Goal: Task Accomplishment & Management: Manage account settings

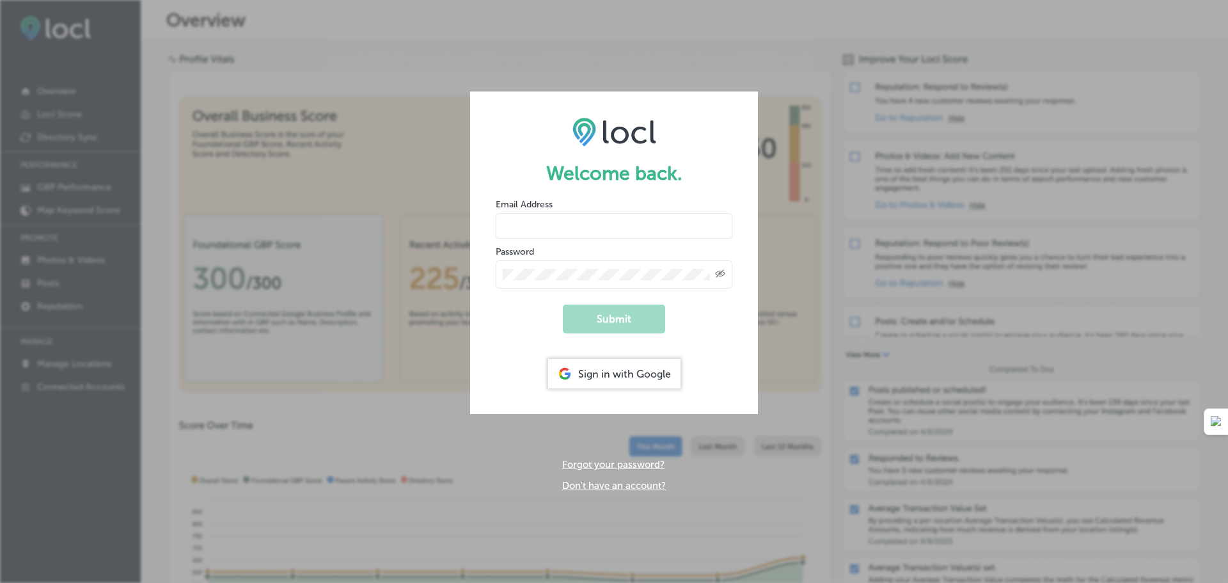
click at [542, 228] on input "email" at bounding box center [614, 226] width 237 height 26
click at [747, 361] on form "Welcome back. Email Address Password Created with Sketch. Submit Sign in with G…" at bounding box center [614, 252] width 288 height 322
click at [605, 229] on input "email" at bounding box center [614, 226] width 237 height 26
click at [602, 234] on input "arthursautomotive@gmail.com" at bounding box center [614, 226] width 237 height 26
click at [611, 230] on input "arthursautomotive@gmail.com" at bounding box center [614, 226] width 237 height 26
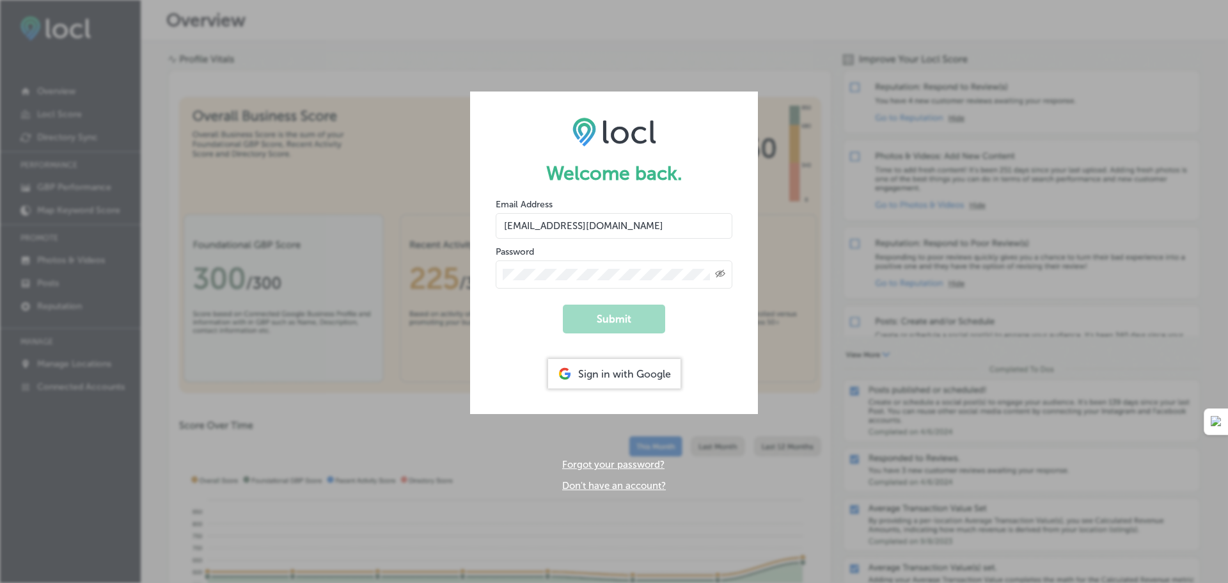
click at [611, 230] on input "arthursautomotive@gmail.com" at bounding box center [614, 226] width 237 height 26
drag, startPoint x: 611, startPoint y: 230, endPoint x: 612, endPoint y: 239, distance: 8.3
click at [612, 230] on input "arthursautomotive@gmail.com" at bounding box center [614, 226] width 237 height 26
type input "[EMAIL_ADDRESS][DOMAIN_NAME]"
click at [608, 263] on div "Created with Sketch." at bounding box center [614, 274] width 237 height 28
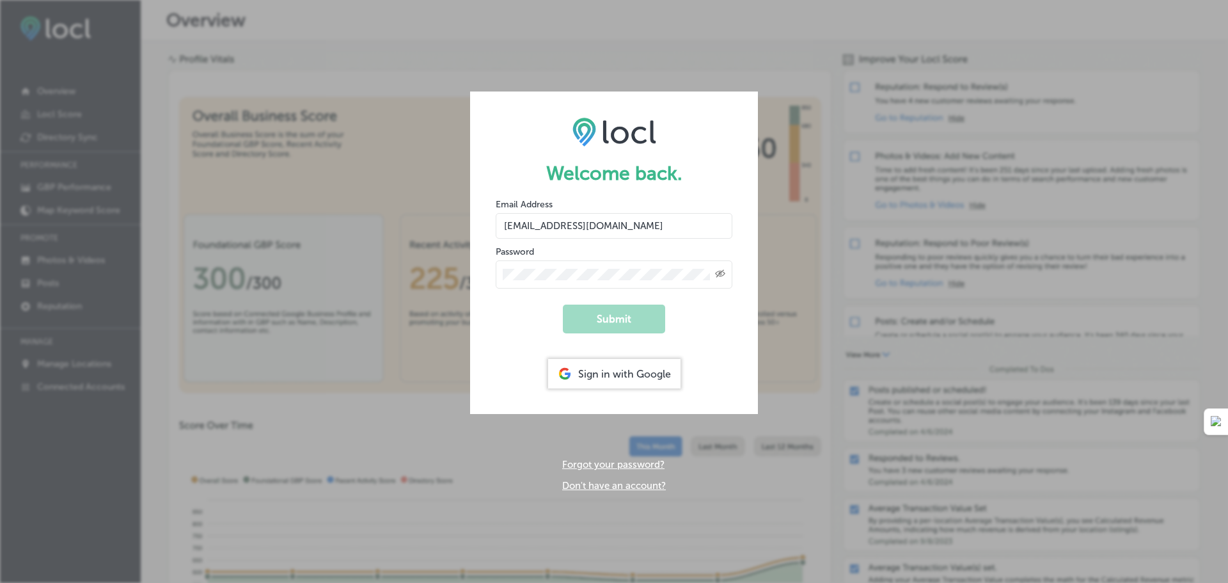
click at [594, 282] on div "Created with Sketch." at bounding box center [614, 274] width 237 height 28
click at [640, 371] on div "Sign in with Google" at bounding box center [614, 373] width 132 height 29
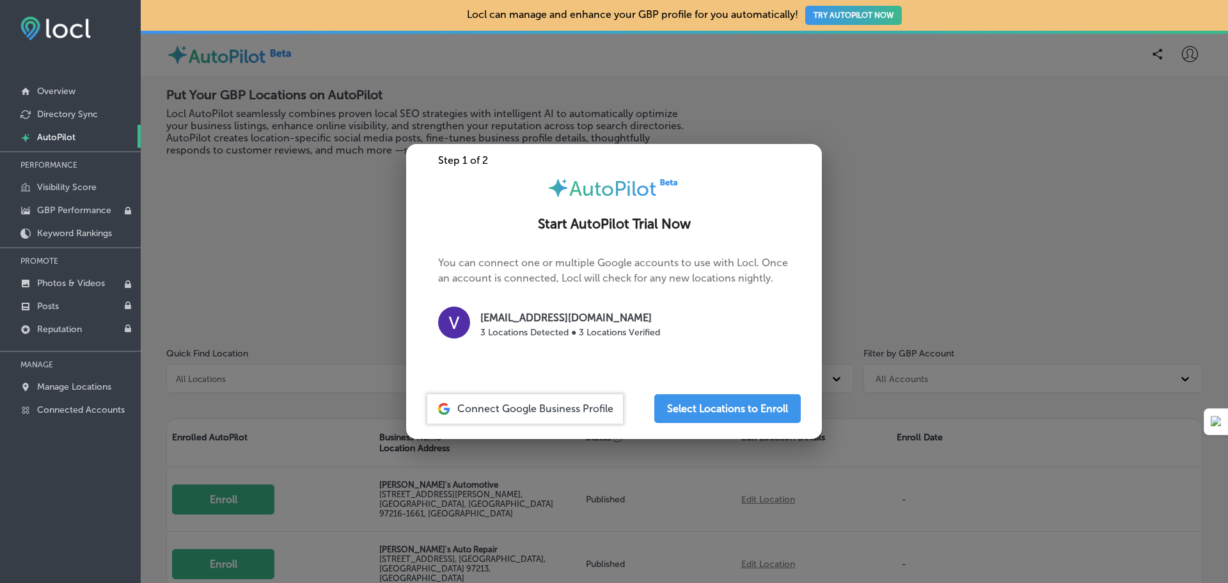
click at [349, 237] on div at bounding box center [614, 291] width 1228 height 583
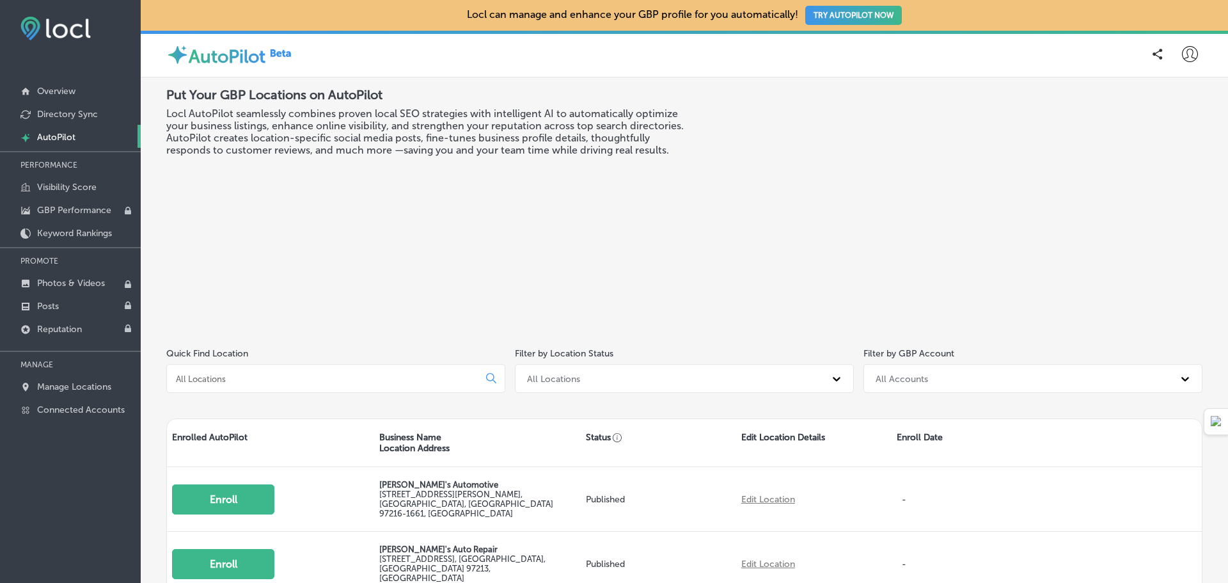
click at [1186, 52] on icon at bounding box center [1190, 54] width 16 height 16
click at [1160, 168] on p "Log Out" at bounding box center [1162, 164] width 38 height 15
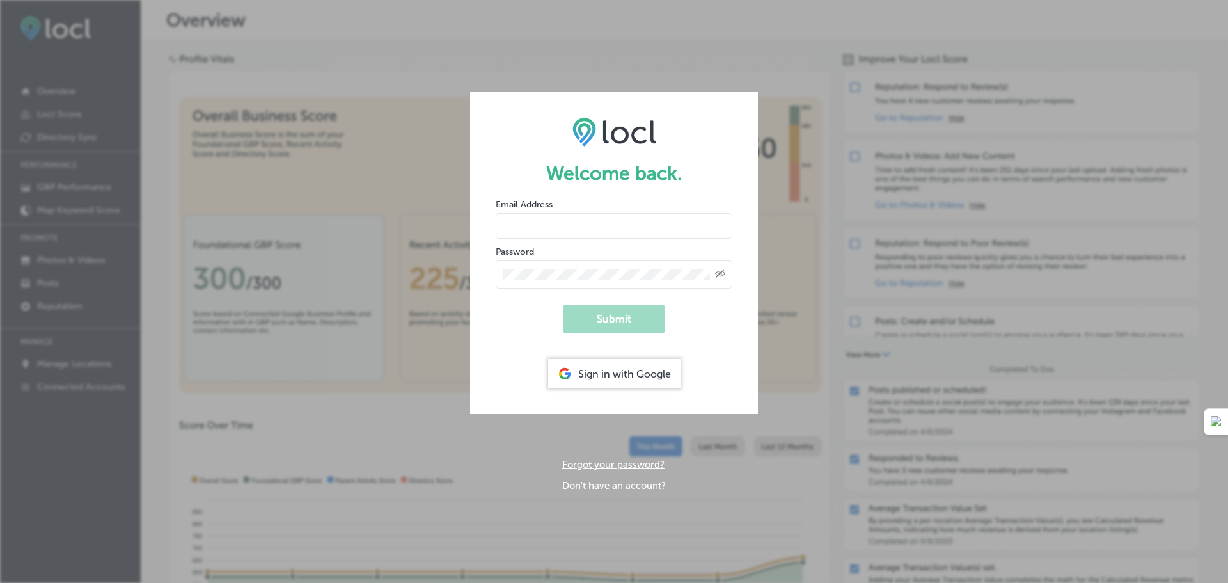
click at [649, 215] on input "email" at bounding box center [614, 226] width 237 height 26
type input "[EMAIL_ADDRESS][DOMAIN_NAME]"
click at [726, 263] on div "Created with Sketch." at bounding box center [614, 274] width 237 height 28
click at [598, 250] on div "Password Created with Sketch." at bounding box center [614, 266] width 237 height 43
click at [342, 35] on div "Welcome back. Email Address veille@arthursautomotive.com Password Created with …" at bounding box center [614, 291] width 1228 height 583
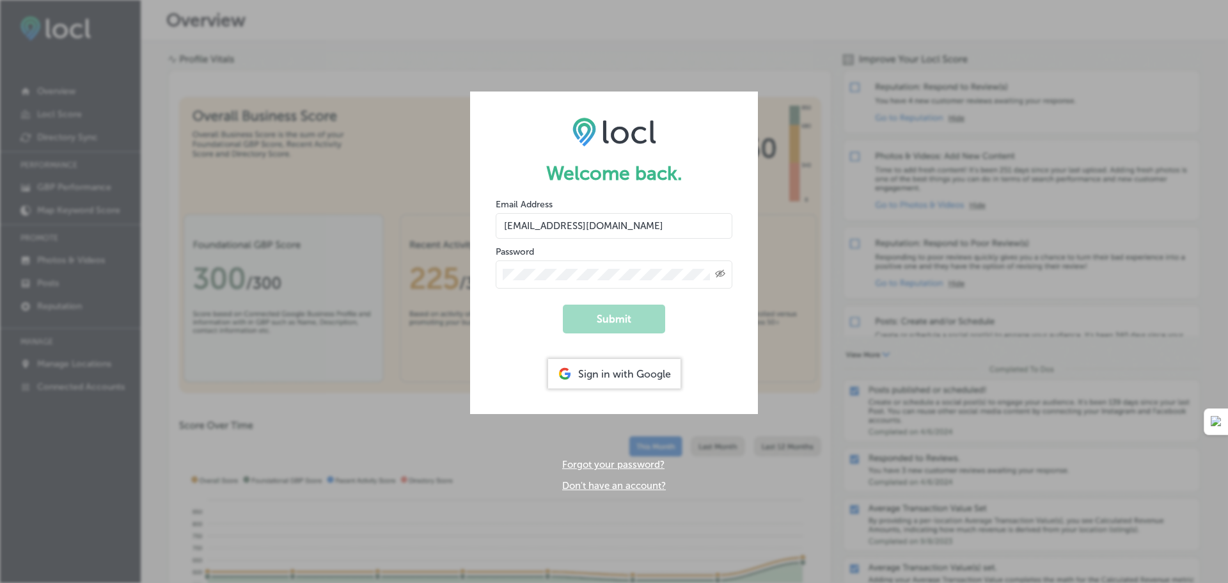
click at [607, 262] on div "Created with Sketch." at bounding box center [614, 274] width 237 height 28
click at [672, 225] on input "veille@arthursautomotive.com" at bounding box center [614, 226] width 237 height 26
click at [718, 223] on input "veille@arthursautomotive.com" at bounding box center [614, 226] width 237 height 26
click at [733, 188] on form "Welcome back. Email Address veille@arthursautomotive.com Password Created with …" at bounding box center [614, 252] width 288 height 322
click at [837, 207] on div "Welcome back. Email Address veille@arthursautomotive.com Password Created with …" at bounding box center [614, 291] width 1228 height 583
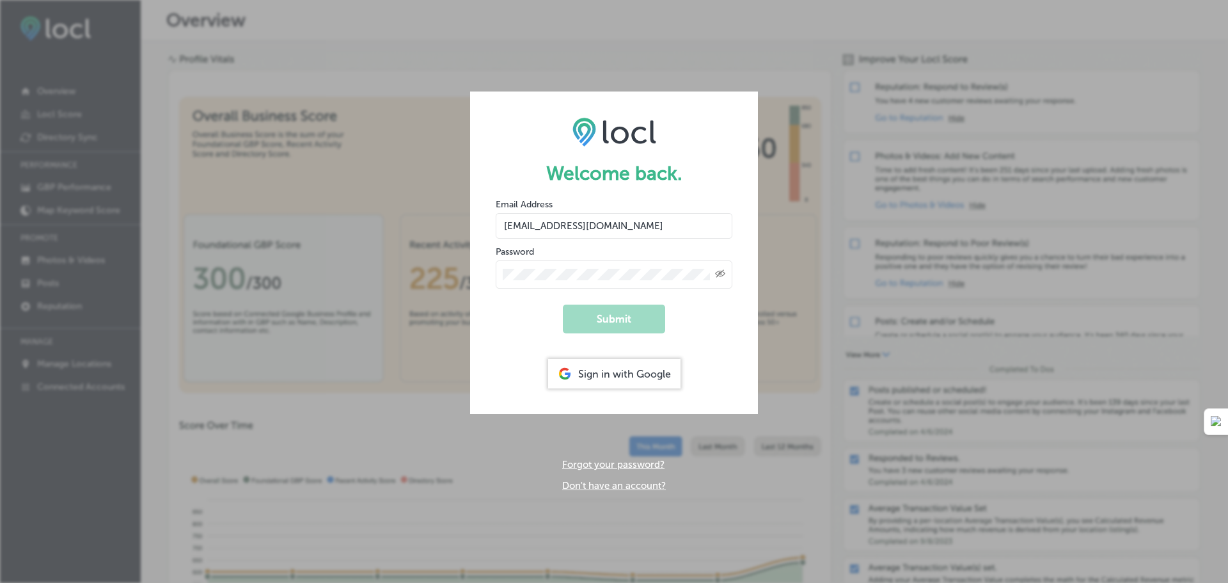
click at [633, 464] on link "Forgot your password?" at bounding box center [613, 465] width 102 height 12
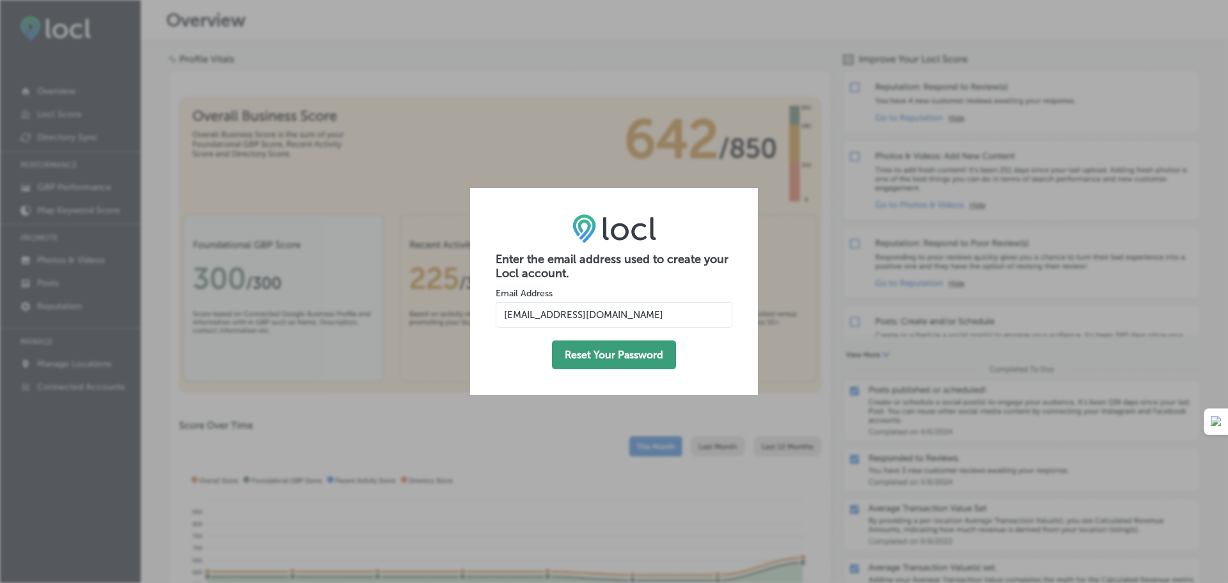
click at [604, 358] on button "Reset Your Password" at bounding box center [614, 354] width 124 height 29
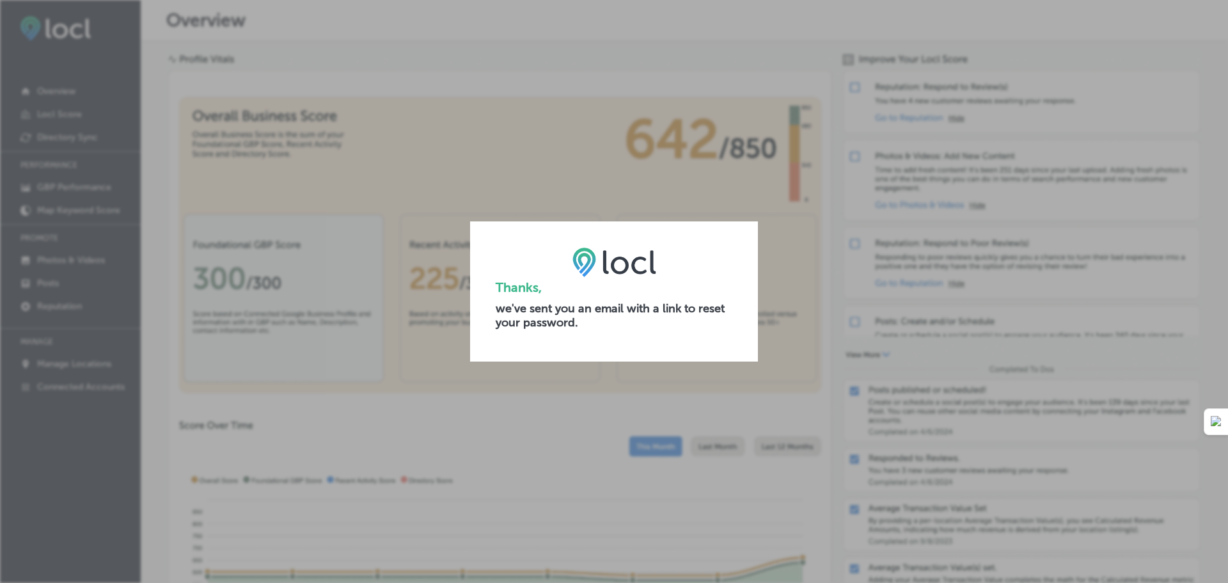
click at [679, 281] on h1 "Thanks," at bounding box center [614, 287] width 237 height 15
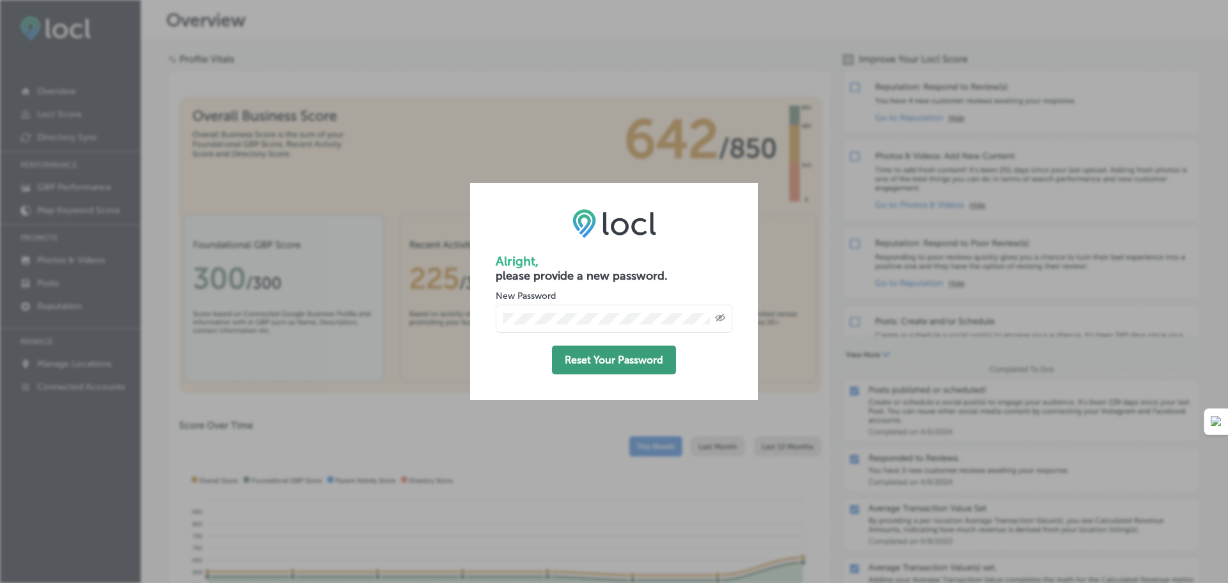
click at [612, 363] on button "Reset Your Password" at bounding box center [614, 359] width 124 height 29
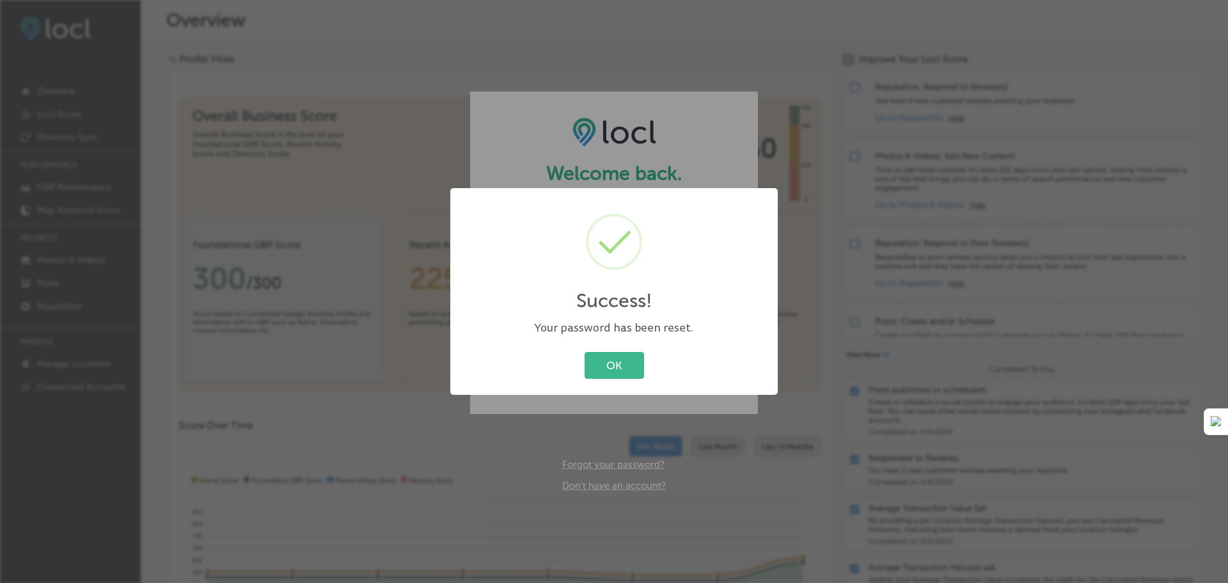
type input "veille@arthursautomotive.com"
click at [610, 368] on button "OK" at bounding box center [614, 365] width 59 height 26
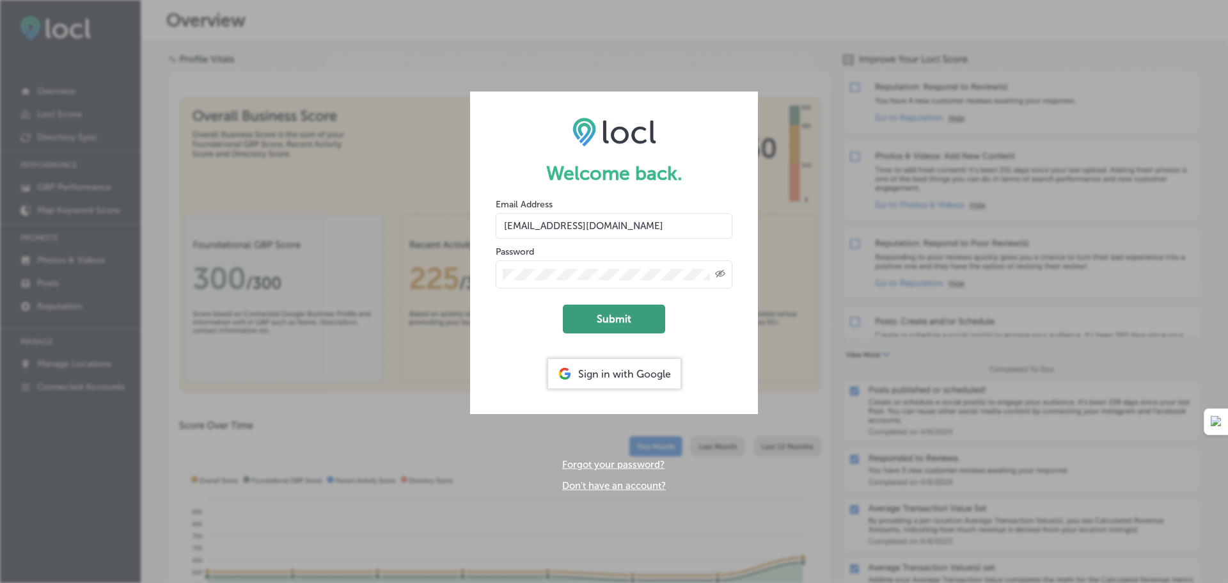
click at [622, 316] on button "Submit" at bounding box center [614, 318] width 102 height 29
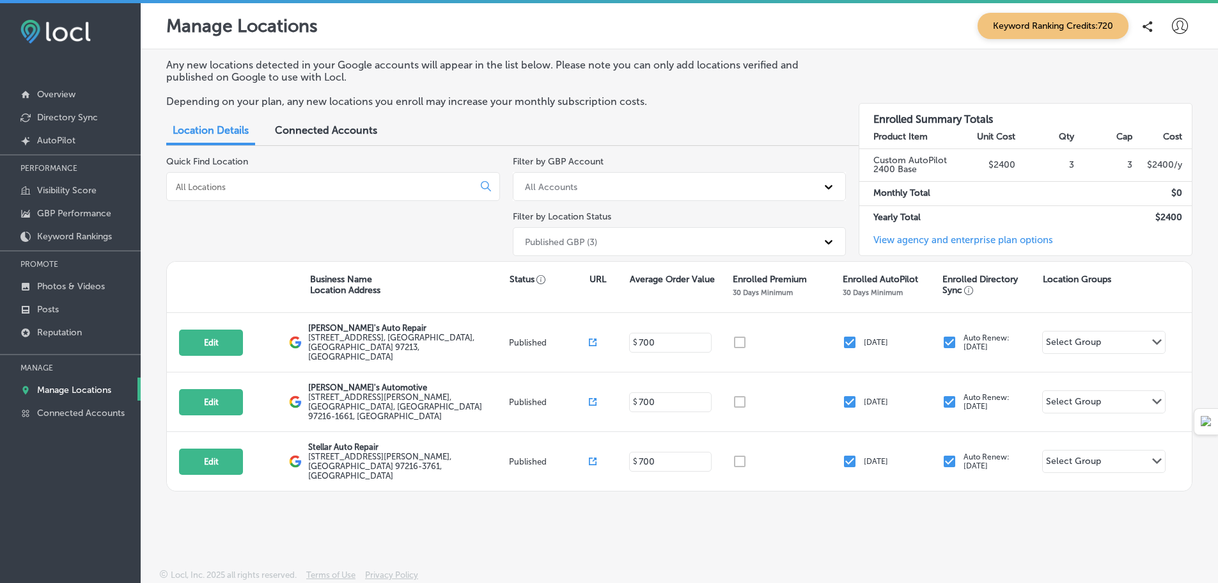
click at [324, 229] on div "Quick Find Location" at bounding box center [333, 208] width 334 height 105
click at [52, 87] on link "Overview" at bounding box center [70, 93] width 141 height 23
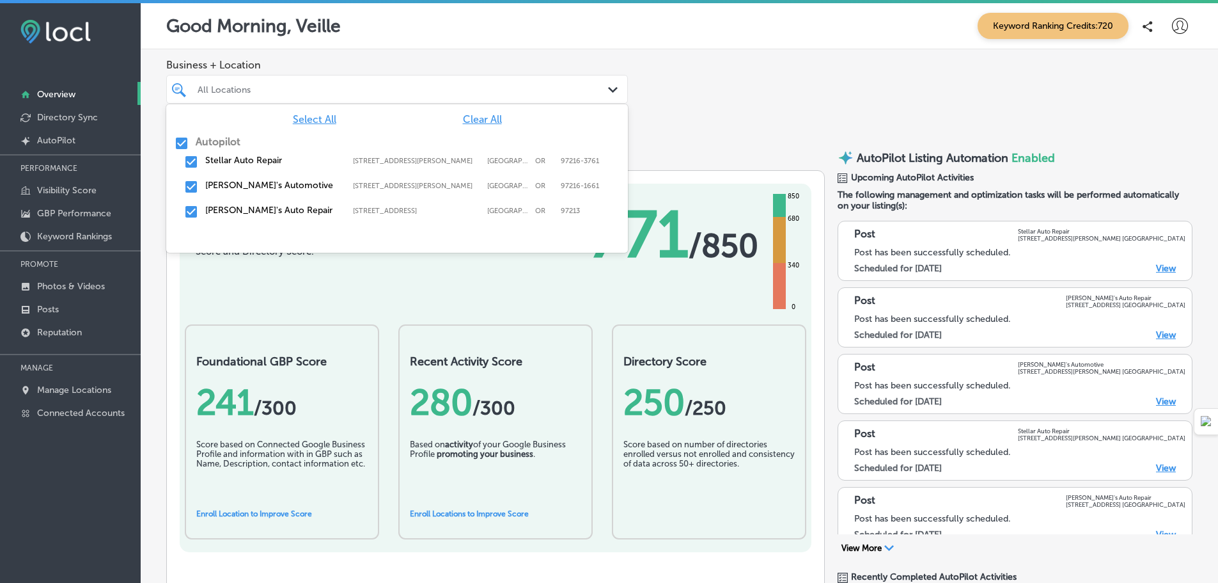
click at [489, 102] on div "All Locations Path Created with Sketch." at bounding box center [397, 89] width 462 height 29
click at [180, 145] on input "checkbox" at bounding box center [181, 143] width 15 height 15
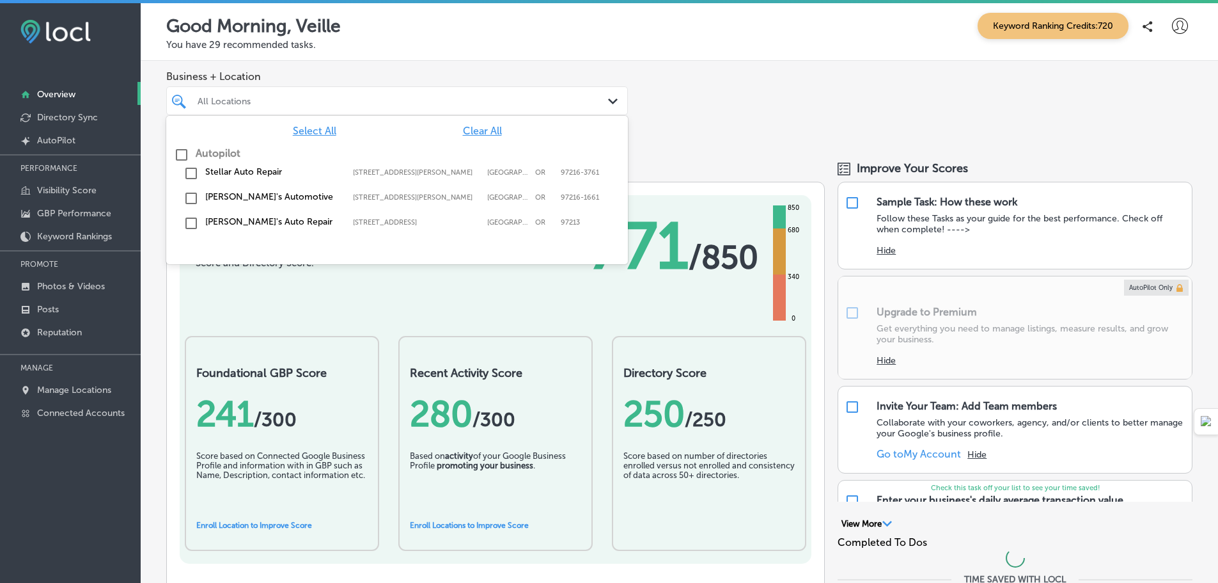
click at [191, 158] on div "Autopilot" at bounding box center [397, 154] width 446 height 15
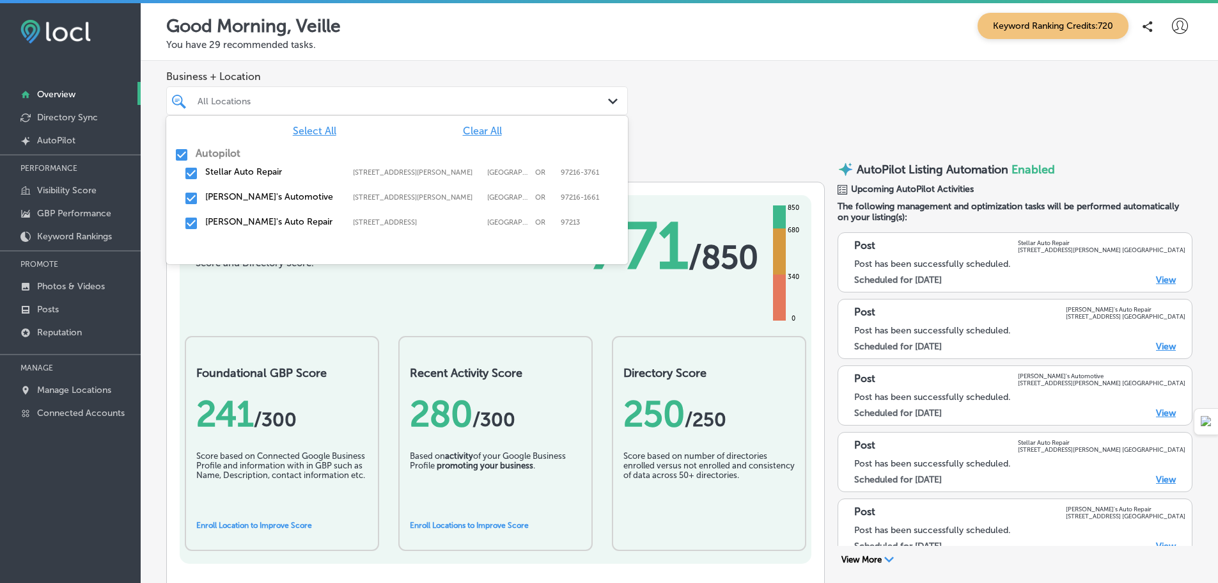
click at [193, 200] on input "checkbox" at bounding box center [191, 198] width 15 height 15
click at [193, 223] on input "checkbox" at bounding box center [191, 223] width 15 height 15
click at [750, 116] on div "Business + Location option 104 Ne 80th Ave, deselected. option 11801 SE Stark S…" at bounding box center [680, 103] width 1078 height 84
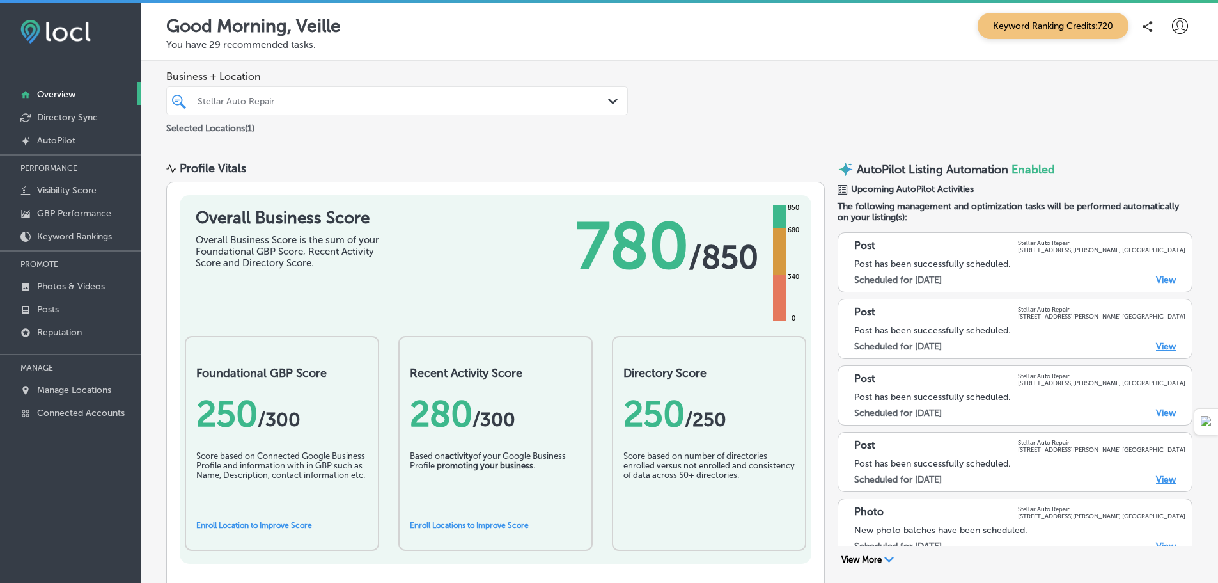
click at [610, 100] on icon "Path Created with Sketch." at bounding box center [613, 102] width 10 height 6
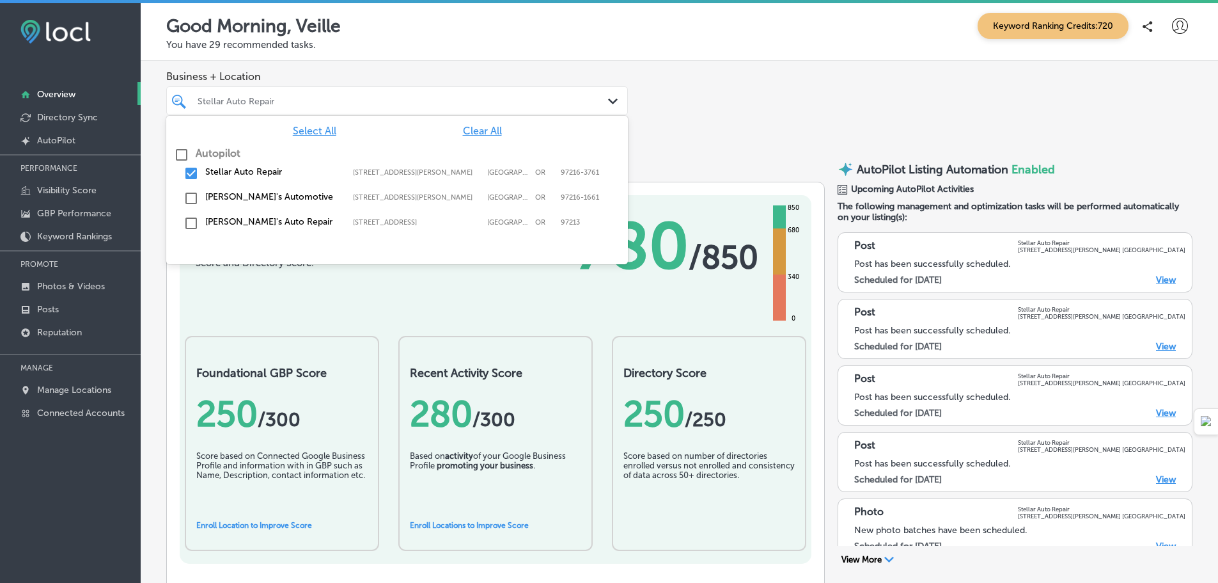
click at [209, 194] on label "Arthur's Automotive" at bounding box center [272, 196] width 135 height 11
click at [201, 169] on div "Stellar Auto Repair 11801 SE Stark St, Portland, OR, 97216-3761 11801 SE Stark …" at bounding box center [397, 174] width 452 height 20
click at [674, 145] on div "Business + Location option 11801 SE Stark St, deselected. option 11801 SE Stark…" at bounding box center [680, 103] width 1078 height 84
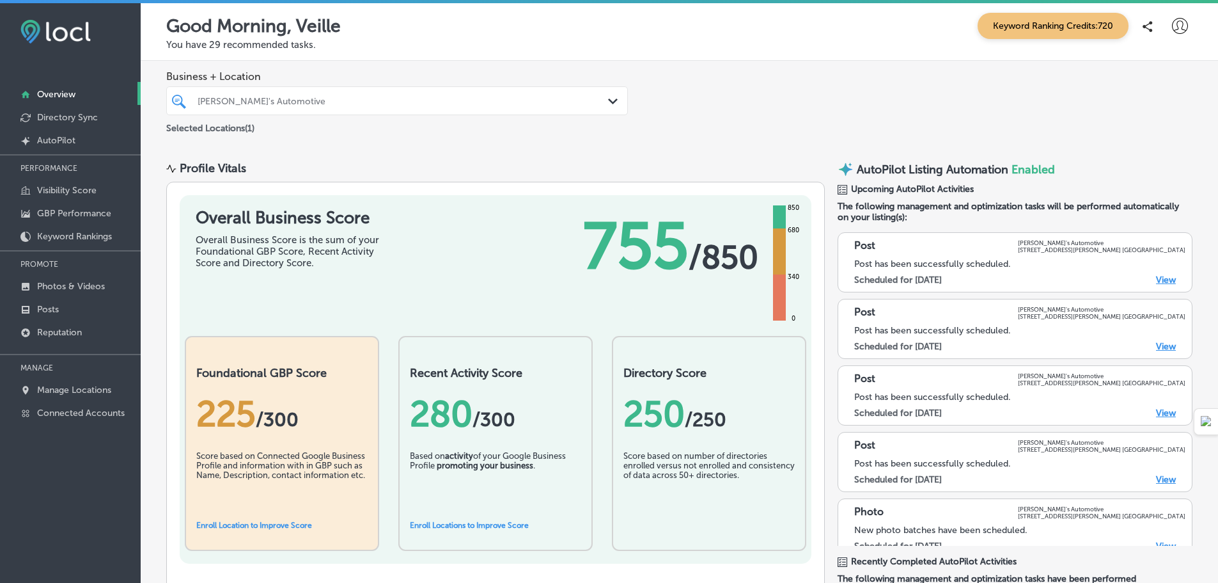
click at [436, 99] on div "Arthur's Automotive" at bounding box center [404, 100] width 412 height 11
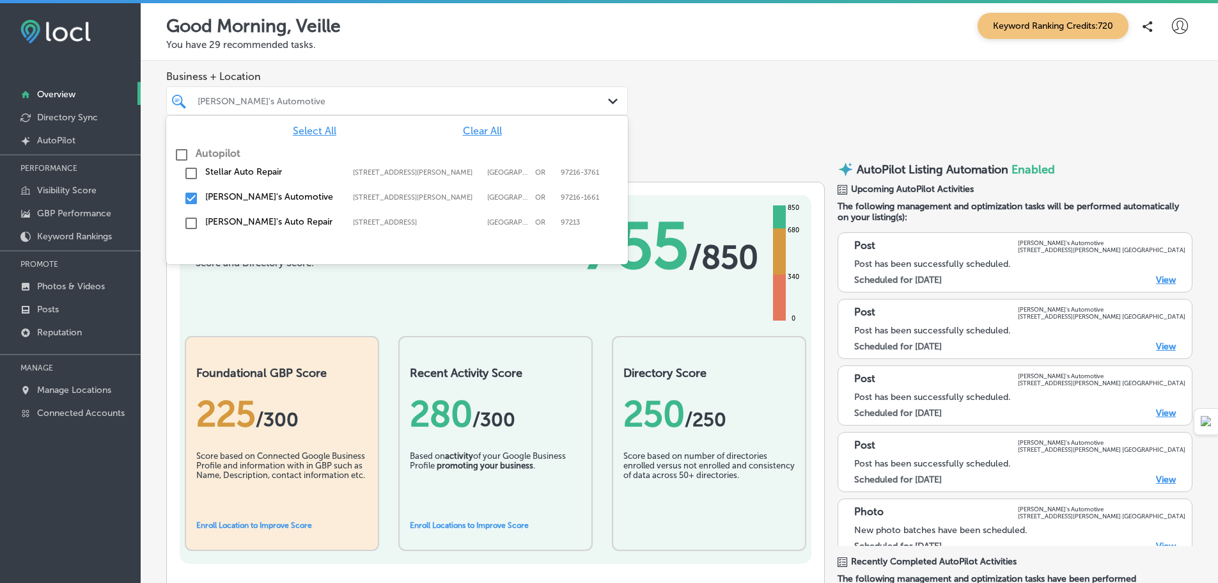
click at [340, 228] on div "Jolene's Auto Repair 104 Ne 80th Ave, Portland, OR, 97213 104 Ne 80th Ave Portl…" at bounding box center [397, 224] width 452 height 20
click at [265, 200] on label "Arthur's Automotive" at bounding box center [272, 196] width 135 height 11
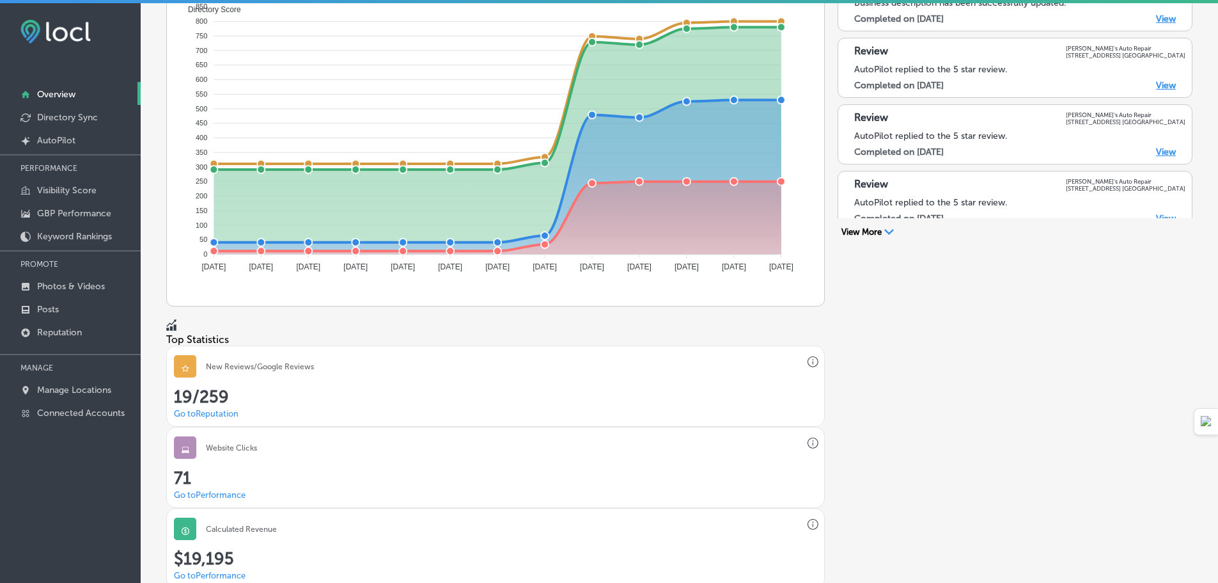
scroll to position [768, 0]
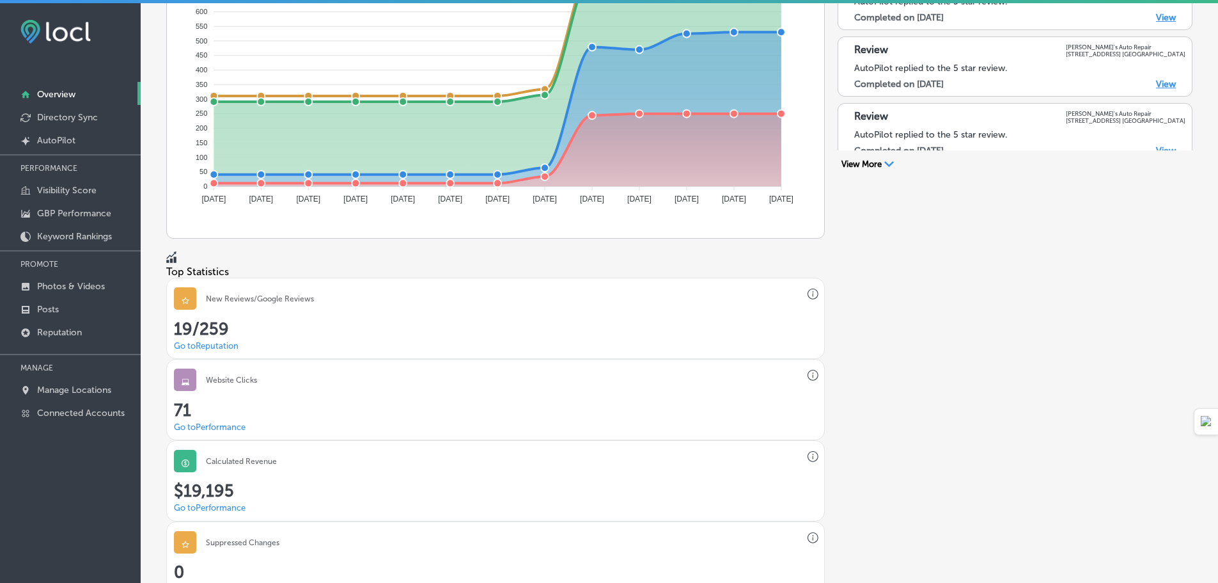
click at [217, 341] on link "Go to Reputation" at bounding box center [206, 346] width 65 height 10
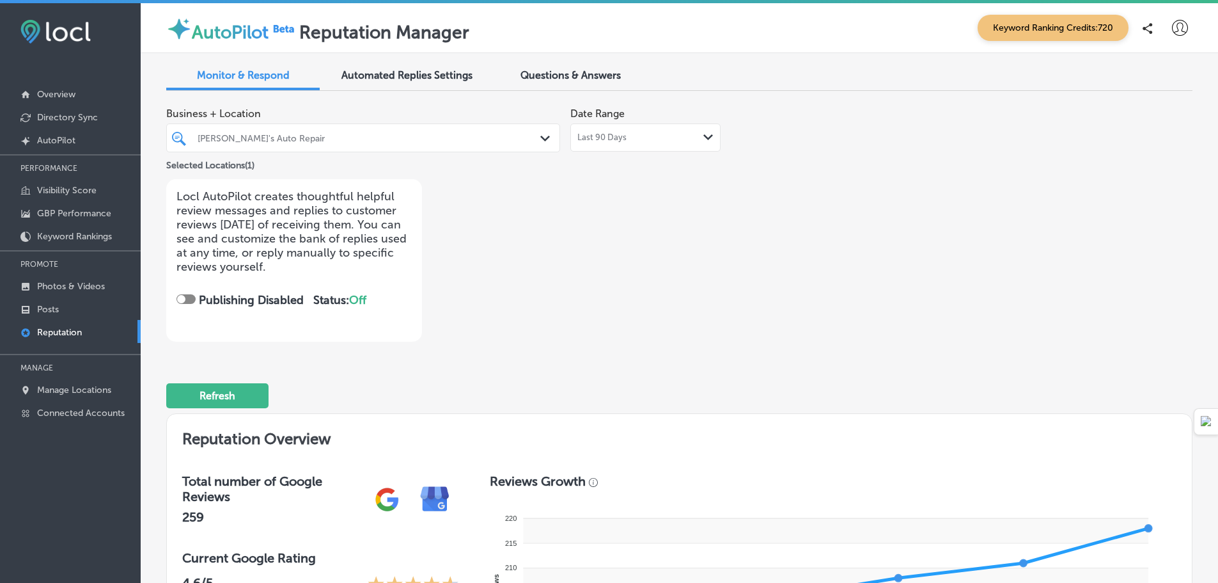
click at [690, 324] on div "Business + Location Jolene's Auto Repair Path Created with Sketch. Selected Loc…" at bounding box center [474, 221] width 616 height 240
click at [73, 93] on p "Overview" at bounding box center [56, 94] width 38 height 11
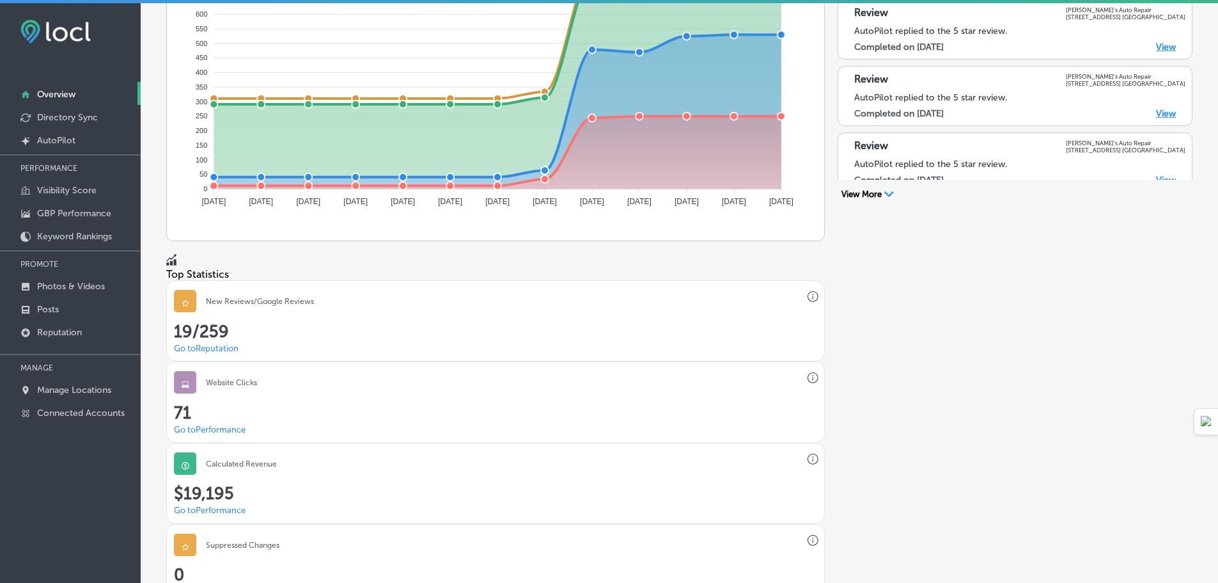
scroll to position [768, 0]
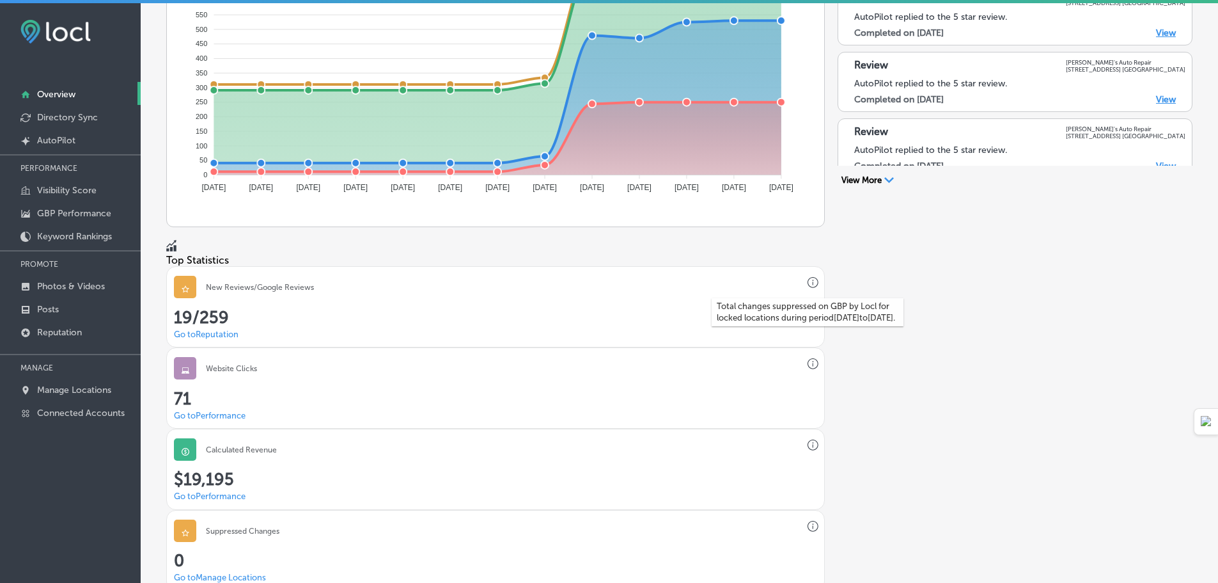
click at [808, 521] on icon "button" at bounding box center [814, 527] width 12 height 12
click at [280, 526] on h3 "Suppressed Changes" at bounding box center [243, 530] width 74 height 9
click at [266, 572] on link "Go to Manage Locations" at bounding box center [220, 577] width 92 height 10
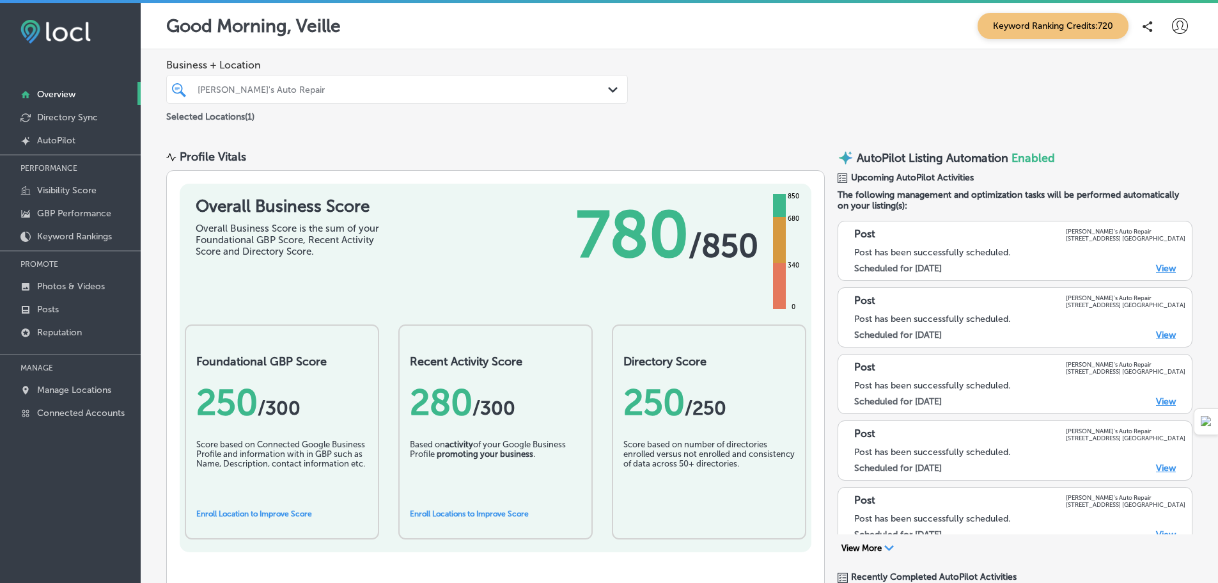
click at [457, 90] on div "Jolene's Auto Repair" at bounding box center [404, 89] width 412 height 11
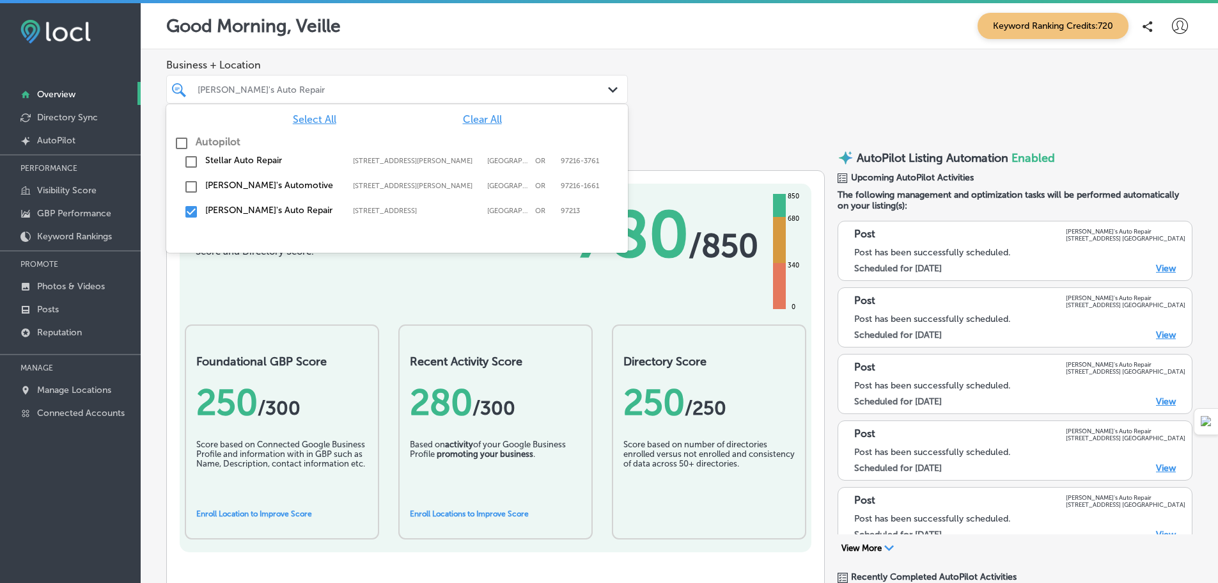
click at [191, 210] on input "checkbox" at bounding box center [191, 211] width 15 height 15
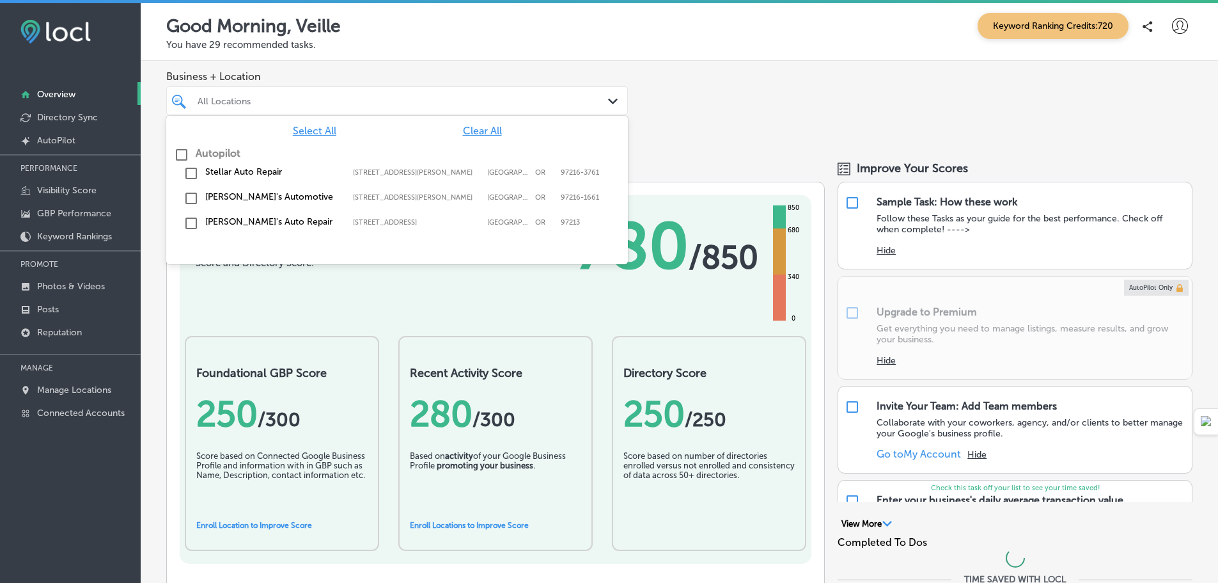
click at [192, 189] on div "Arthur's Automotive 8804 Southeast Stark Street, Portland, OR, 97216-1661 8804 …" at bounding box center [397, 199] width 452 height 20
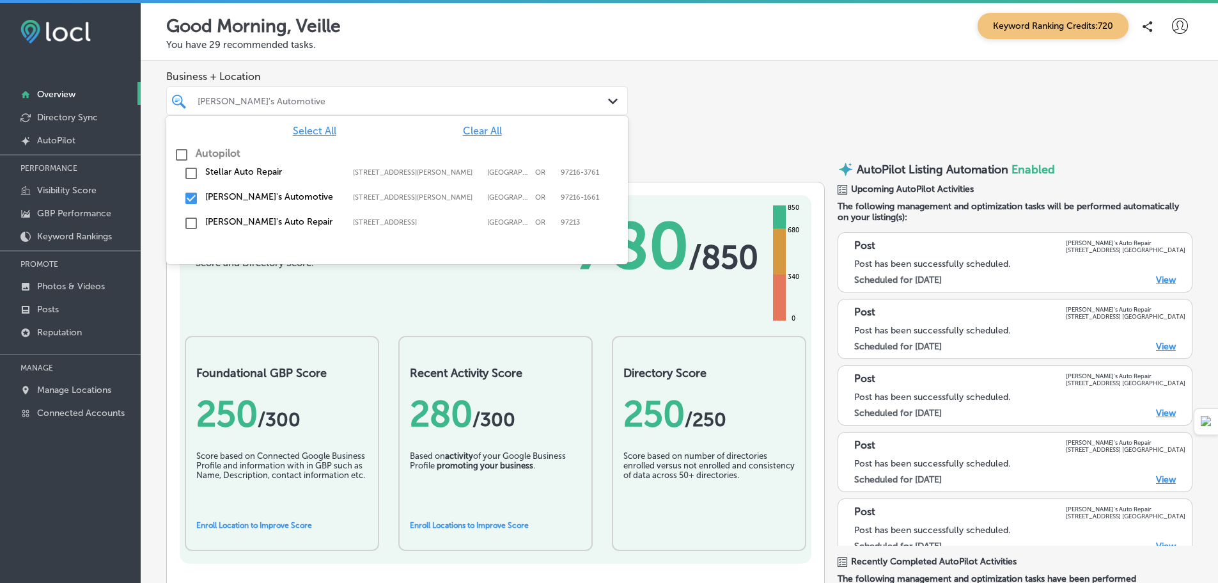
click at [763, 145] on div "Business + Location option 8804 Southeast Stark Street, selected. option 8804 S…" at bounding box center [680, 103] width 1078 height 84
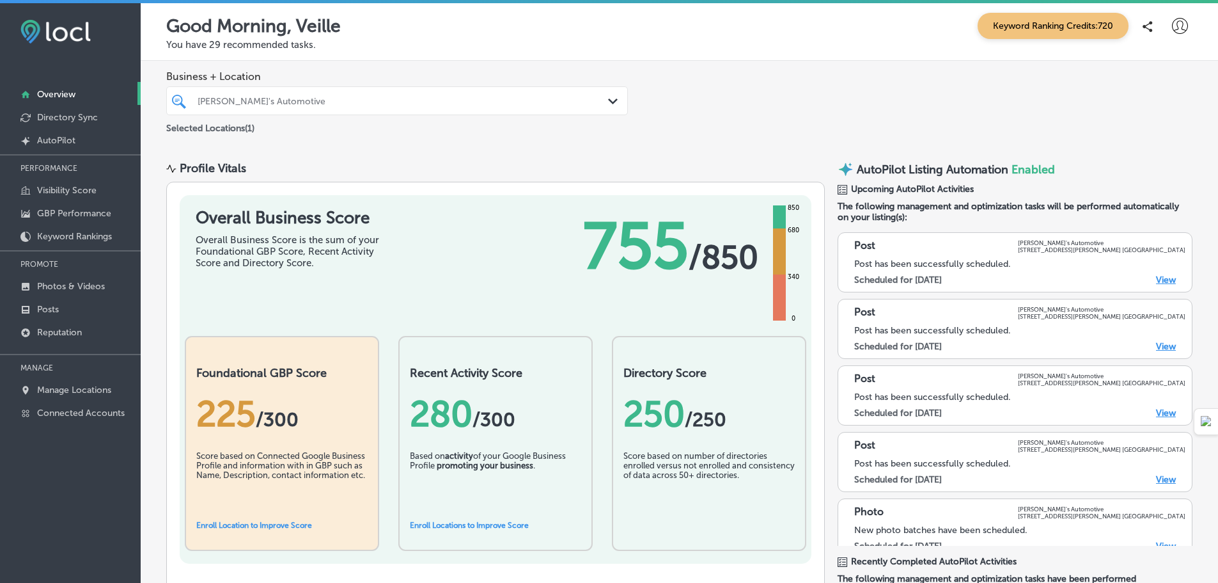
click at [274, 97] on div "Arthur's Automotive" at bounding box center [404, 100] width 412 height 11
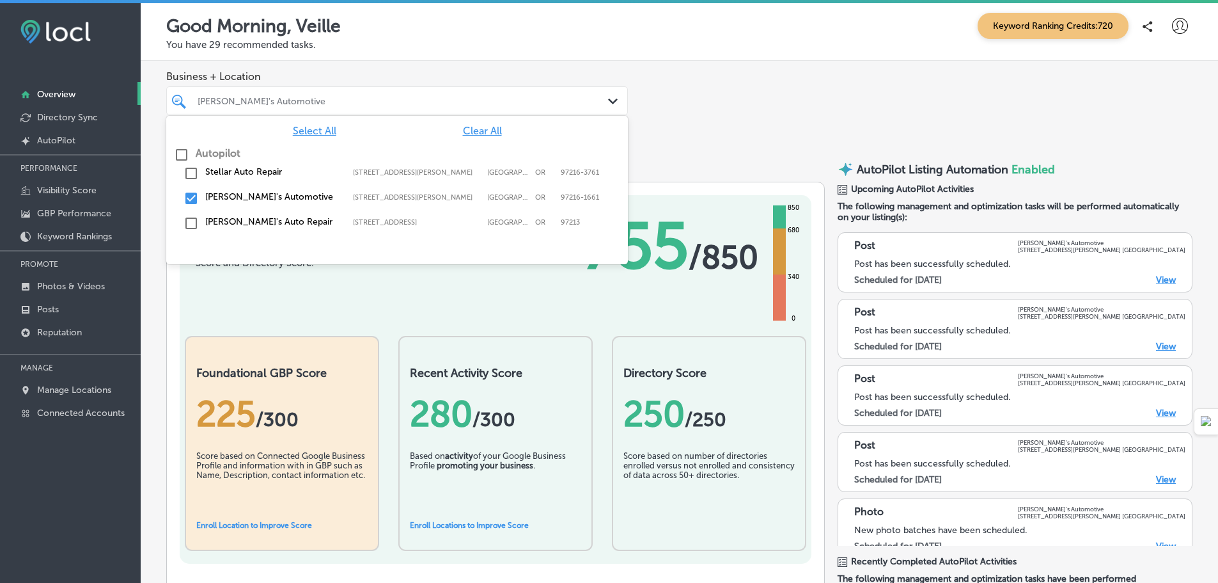
click at [185, 196] on input "checkbox" at bounding box center [191, 198] width 15 height 15
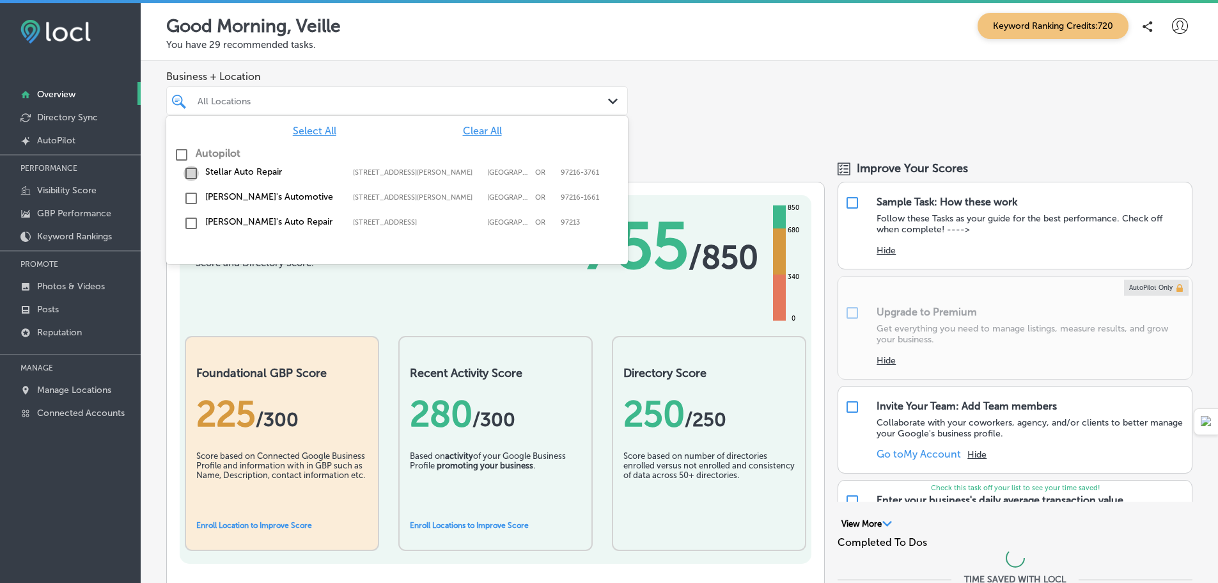
click at [191, 176] on input "checkbox" at bounding box center [191, 173] width 15 height 15
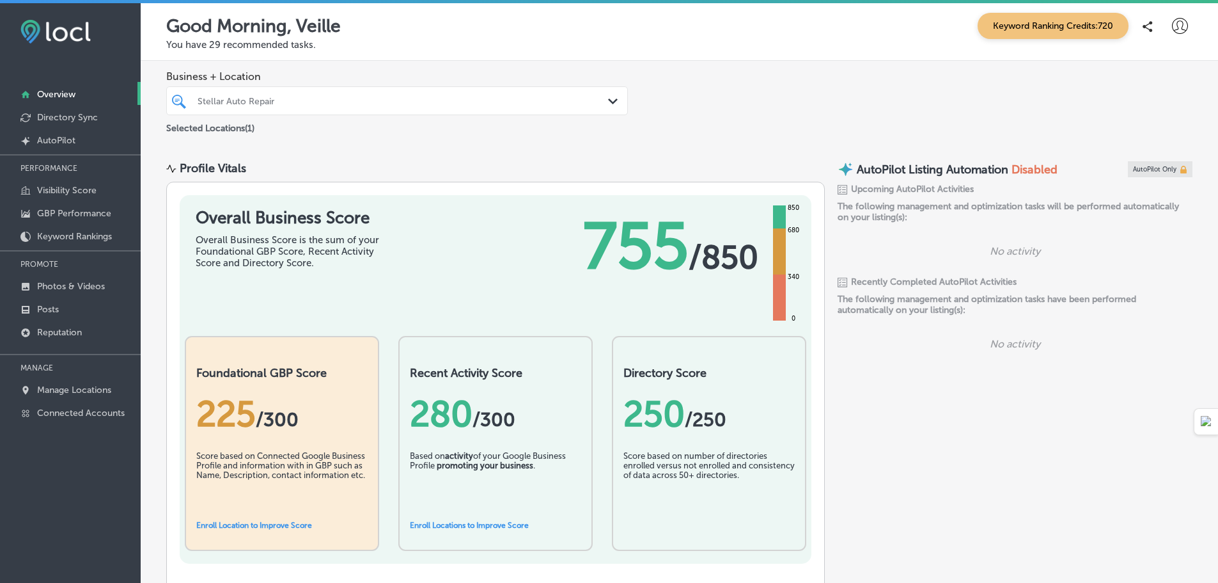
click at [730, 104] on div "Business + Location Stellar Auto Repair Path Created with Sketch. Selected Loca…" at bounding box center [680, 103] width 1078 height 84
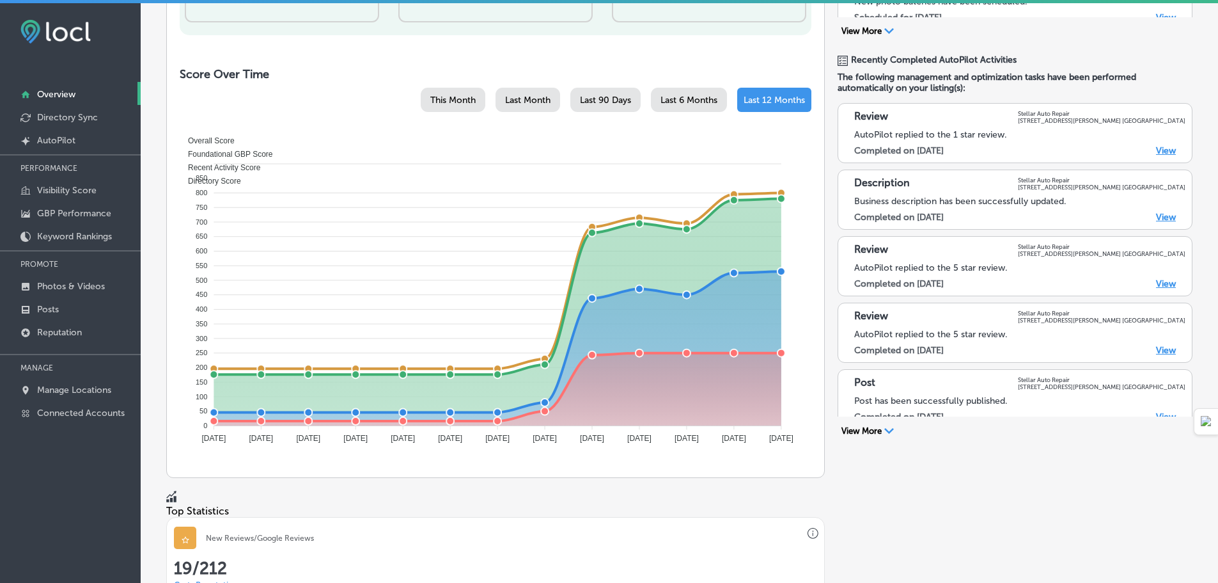
scroll to position [704, 0]
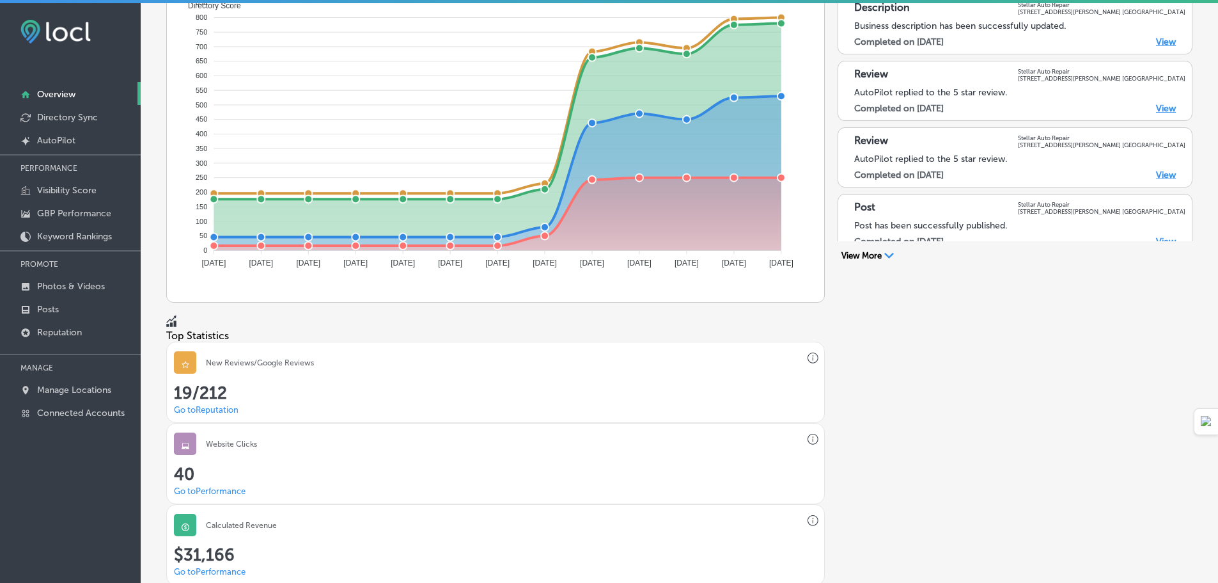
click at [246, 486] on link "Go to Performance" at bounding box center [210, 491] width 72 height 10
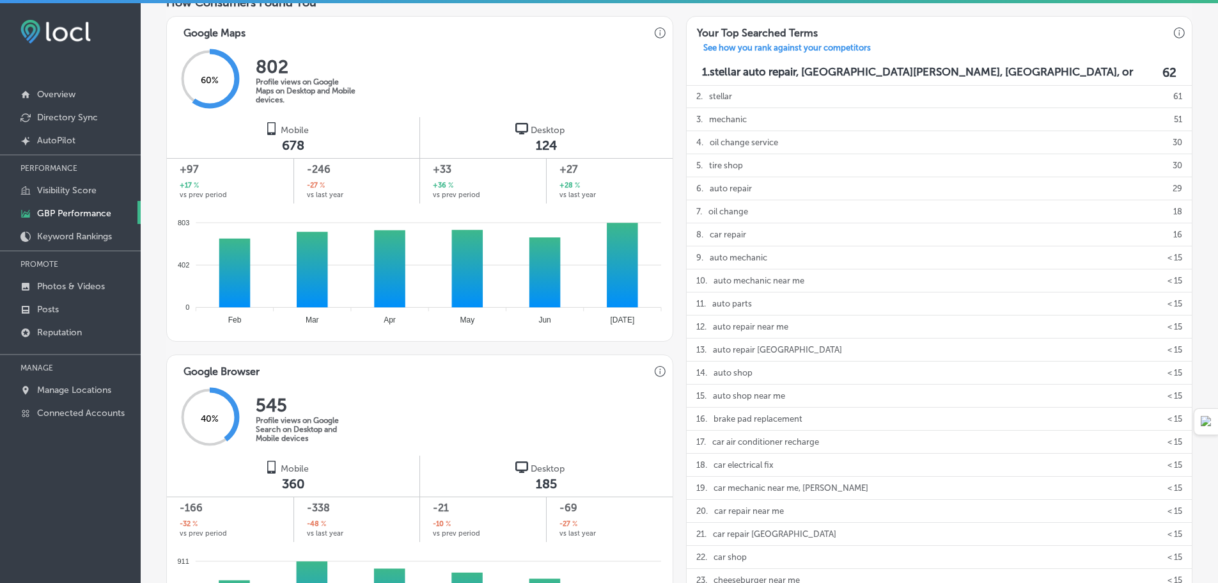
scroll to position [472, 0]
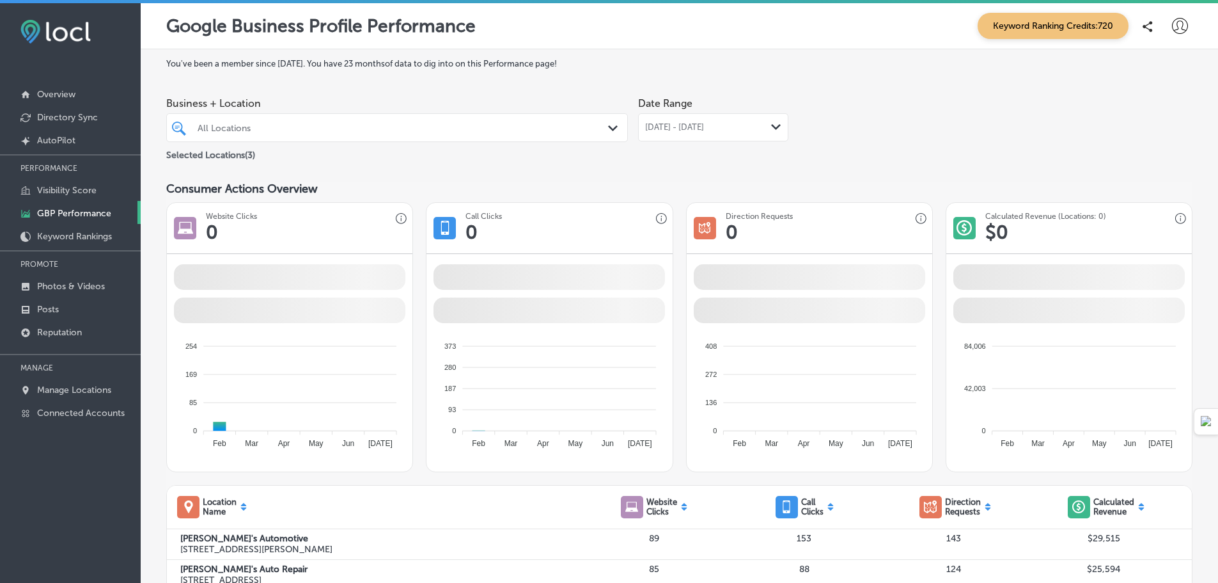
click at [299, 131] on div "All Locations" at bounding box center [404, 127] width 412 height 11
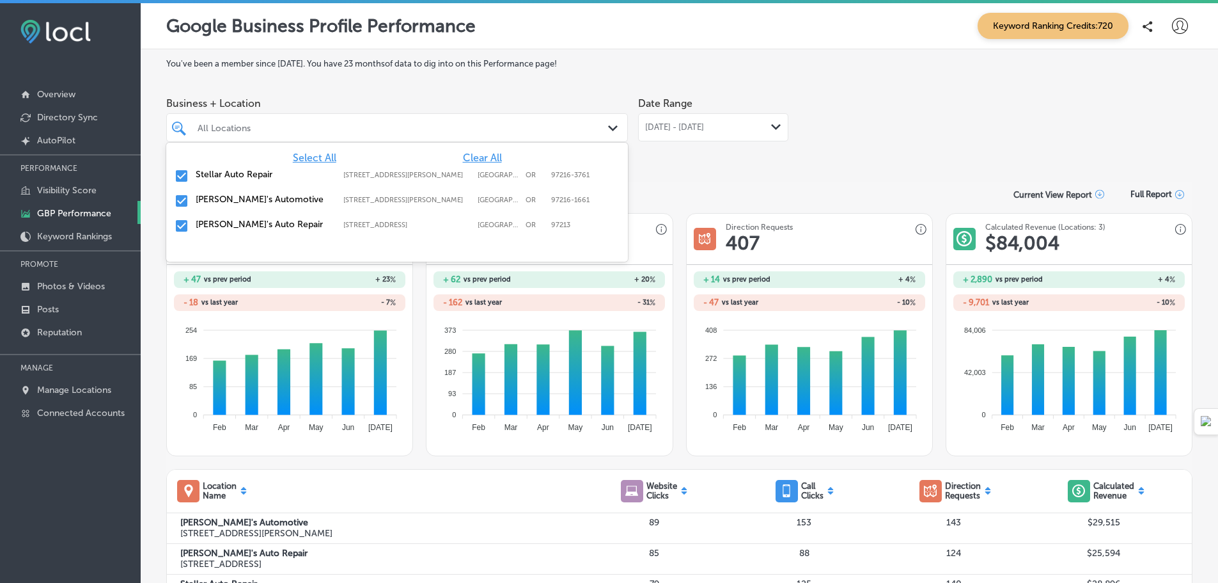
click at [192, 221] on div "Jolene's Auto Repair 104 Ne 80th Ave, Portland, OR, 97213 104 Ne 80th Ave Portl…" at bounding box center [397, 226] width 452 height 20
click at [180, 193] on input "checkbox" at bounding box center [181, 200] width 15 height 15
click at [187, 170] on input "checkbox" at bounding box center [181, 175] width 15 height 15
click at [187, 235] on div "Jolene's Auto Repair 104 Ne 80th Ave, Portland, OR, 97213 104 Ne 80th Ave Portl…" at bounding box center [397, 226] width 452 height 20
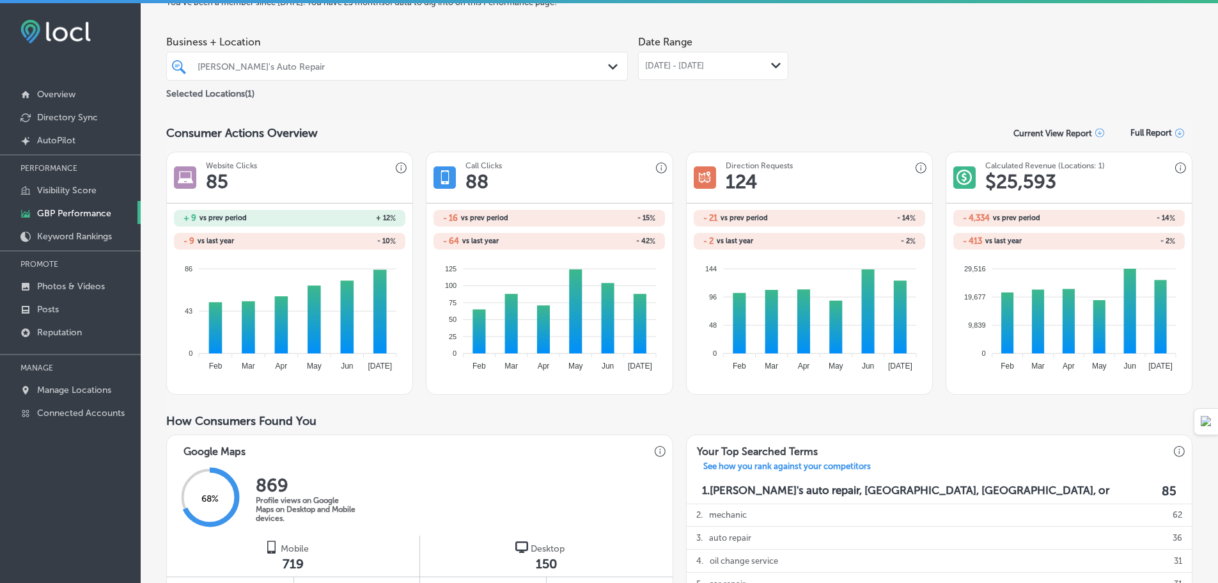
scroll to position [192, 0]
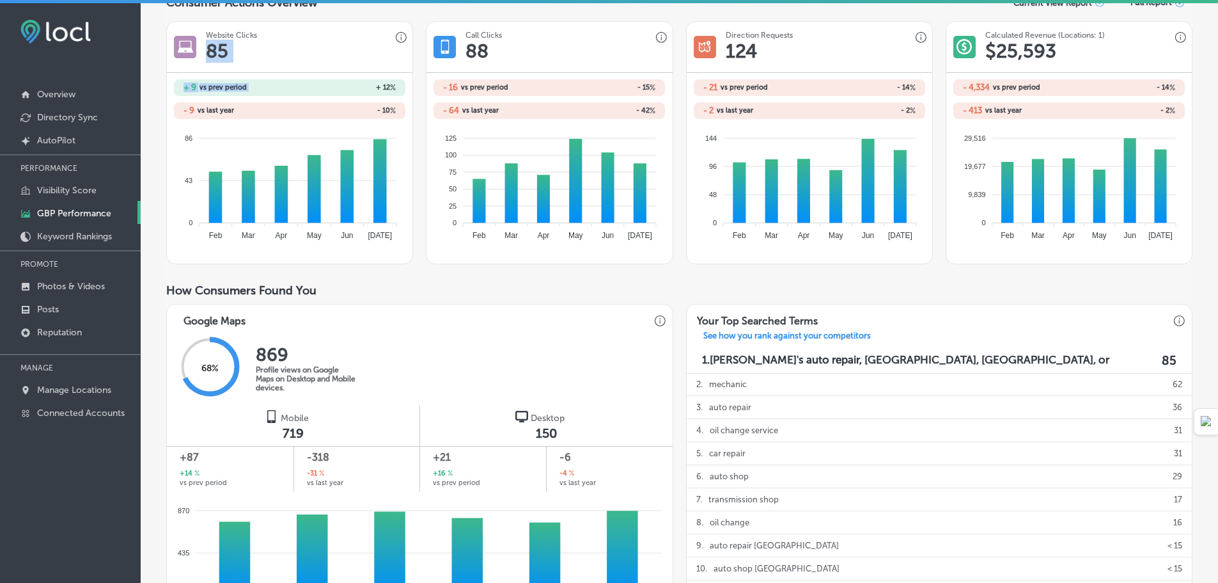
click at [283, 77] on div "Website Clicks 85 + 9 vs prev period + 12 % - 9 vs last year - 10 % 86 86 43 43…" at bounding box center [289, 142] width 247 height 243
click at [200, 67] on div "Website Clicks 85" at bounding box center [290, 47] width 246 height 51
click at [201, 39] on span "Website Clicks 85" at bounding box center [215, 47] width 83 height 32
click at [254, 39] on h3 "Website Clicks" at bounding box center [231, 35] width 51 height 9
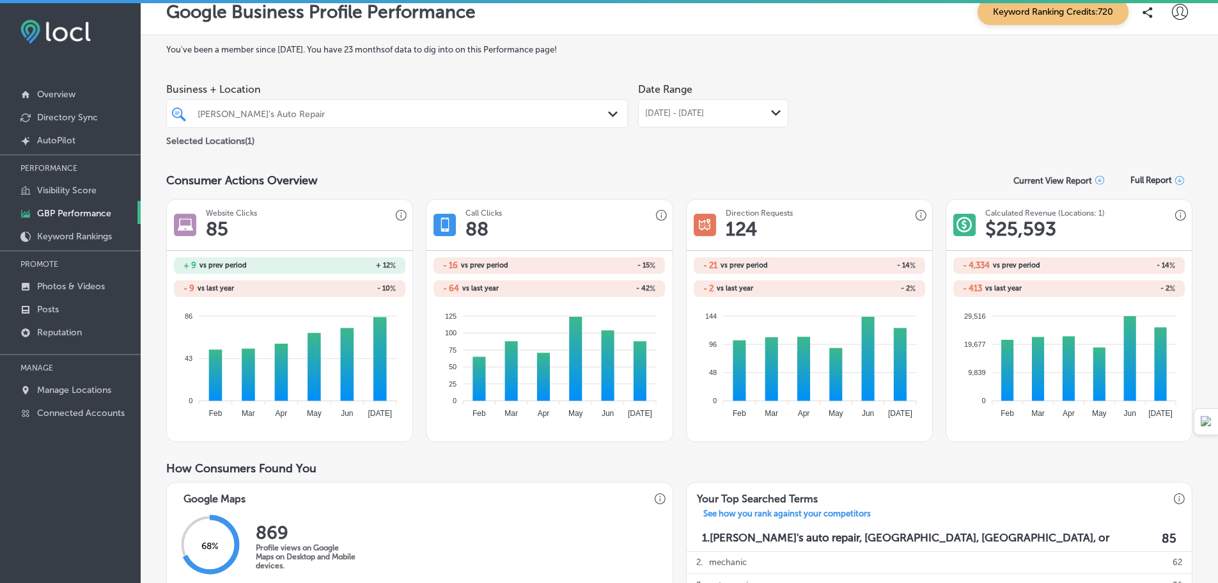
scroll to position [0, 0]
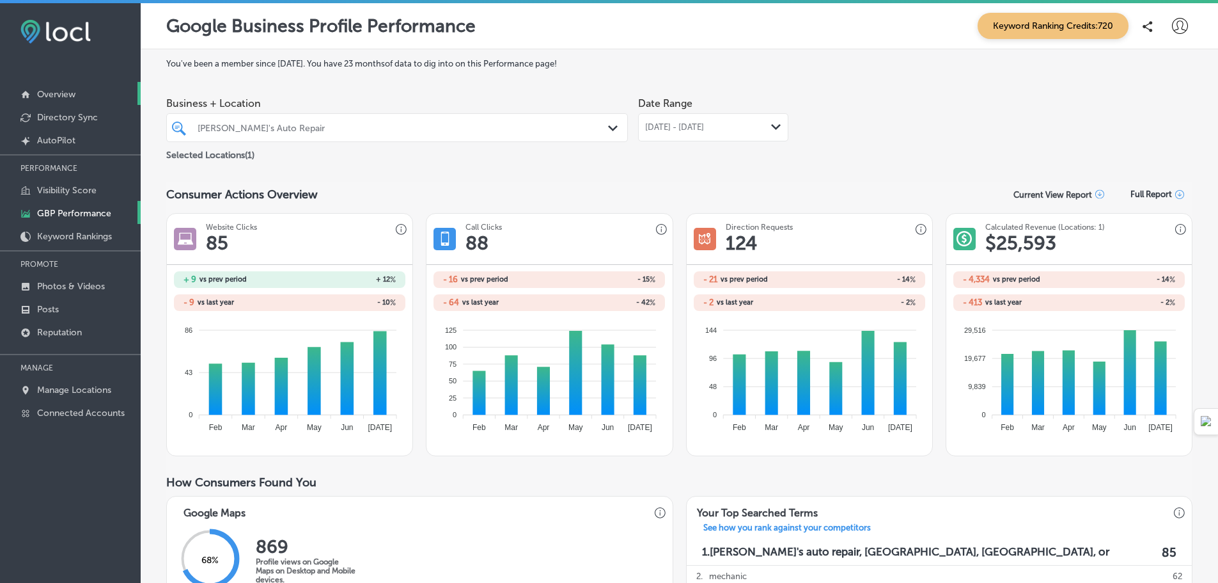
click at [70, 88] on link "Overview" at bounding box center [70, 93] width 141 height 23
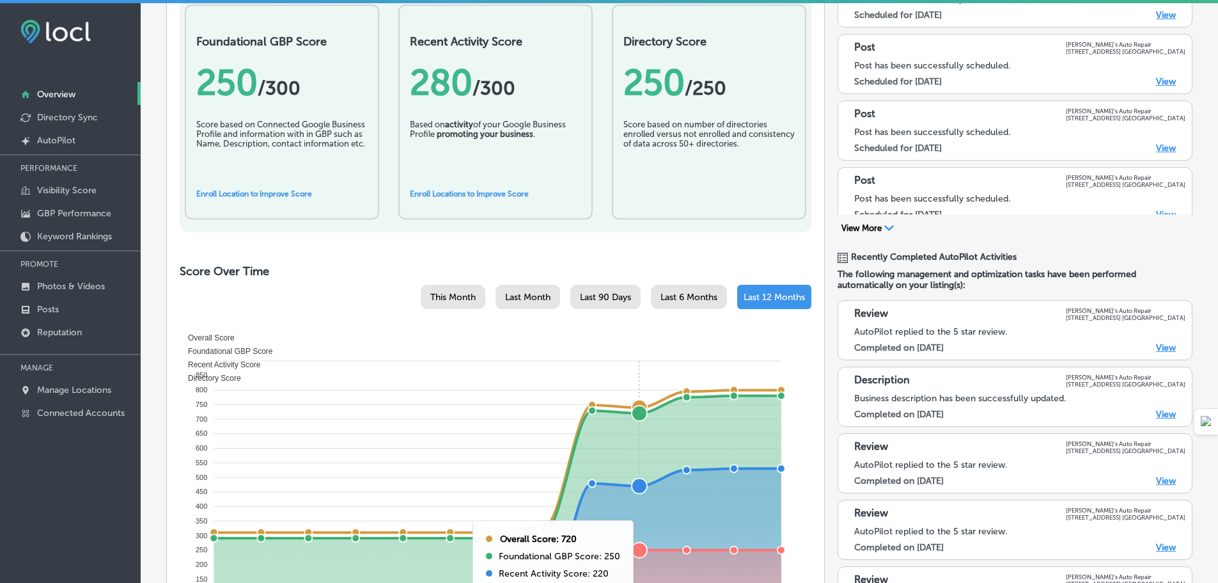
scroll to position [768, 0]
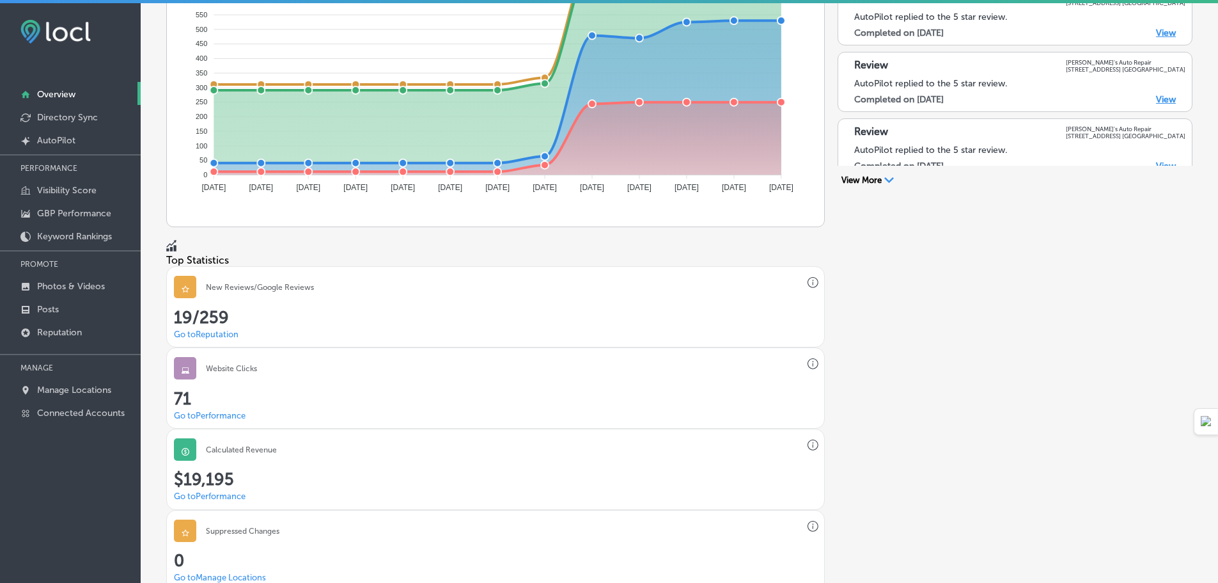
click at [425, 348] on div "Website Clicks" at bounding box center [496, 368] width 658 height 41
click at [257, 364] on h3 "Website Clicks" at bounding box center [231, 368] width 51 height 9
click at [246, 411] on link "Go to Performance" at bounding box center [210, 416] width 72 height 10
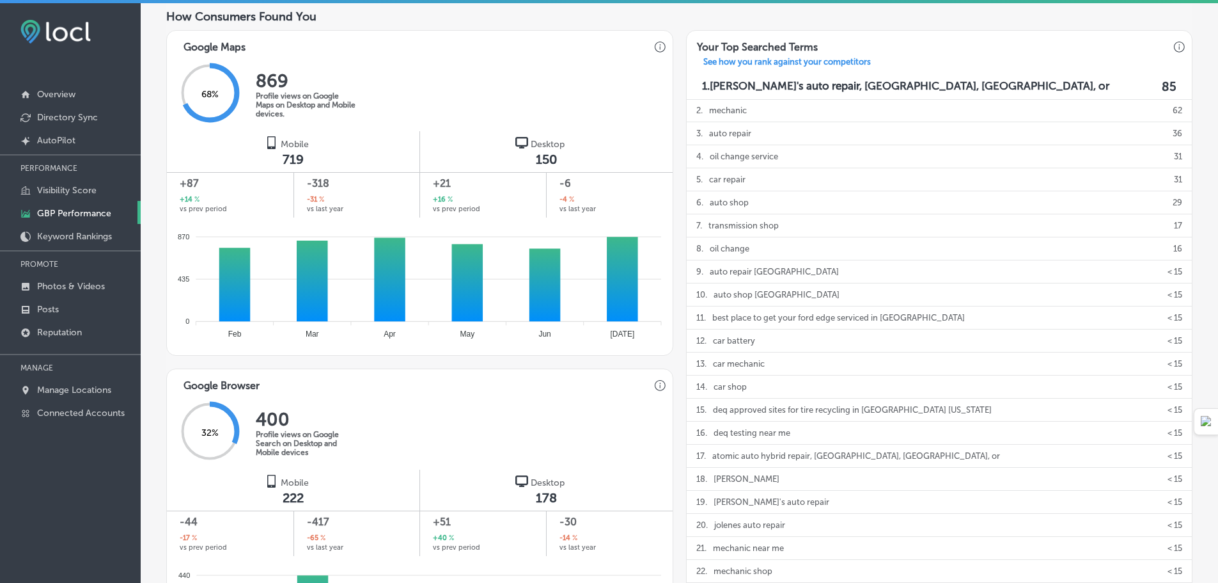
scroll to position [464, 0]
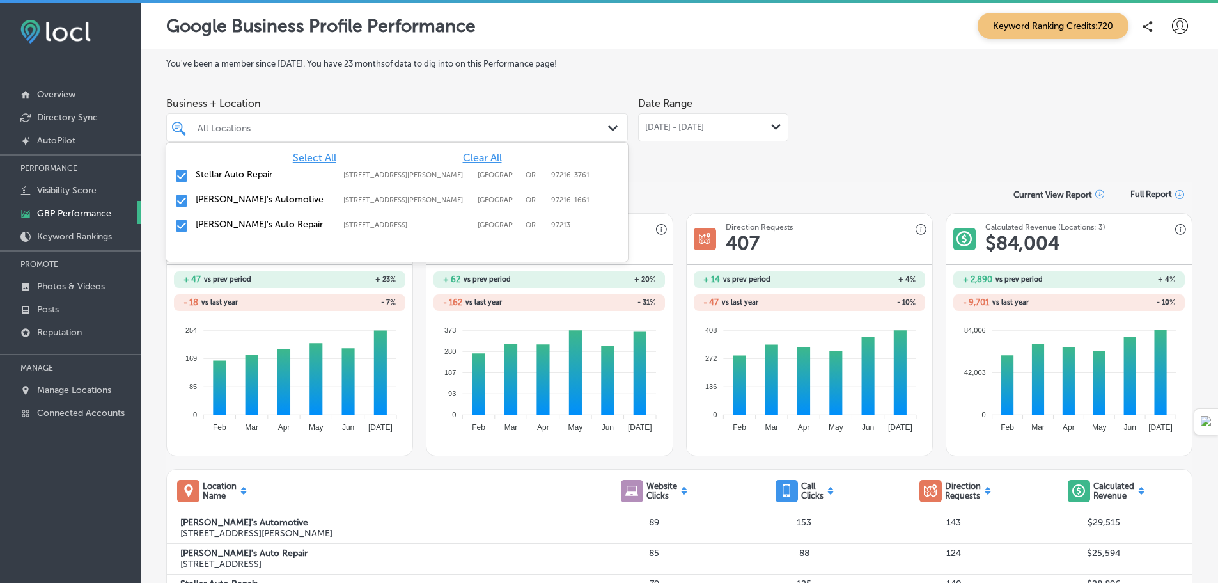
click at [597, 122] on div "All Locations" at bounding box center [404, 127] width 412 height 11
click at [193, 200] on div "[PERSON_NAME]'s Automotive [STREET_ADDRESS][PERSON_NAME]-1661 [STREET_ADDRESS][…" at bounding box center [397, 201] width 452 height 20
click at [184, 178] on input "checkbox" at bounding box center [181, 175] width 15 height 15
click at [182, 175] on input "checkbox" at bounding box center [181, 175] width 15 height 15
click at [180, 227] on input "checkbox" at bounding box center [181, 225] width 15 height 15
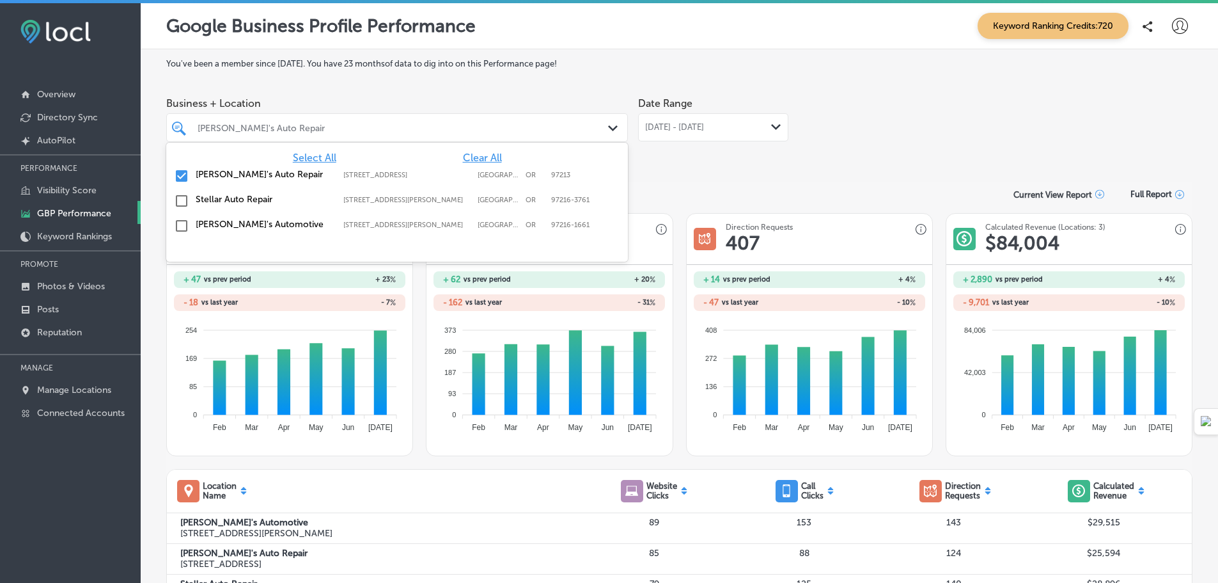
click at [184, 179] on input "checkbox" at bounding box center [181, 175] width 15 height 15
click at [184, 201] on input "checkbox" at bounding box center [181, 200] width 15 height 15
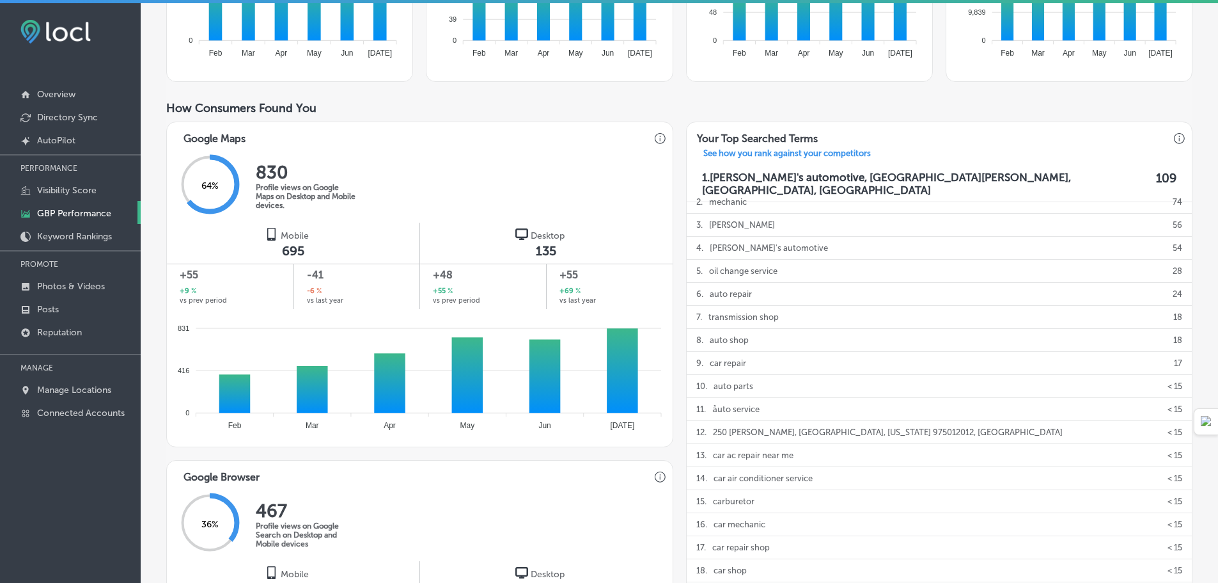
scroll to position [448, 0]
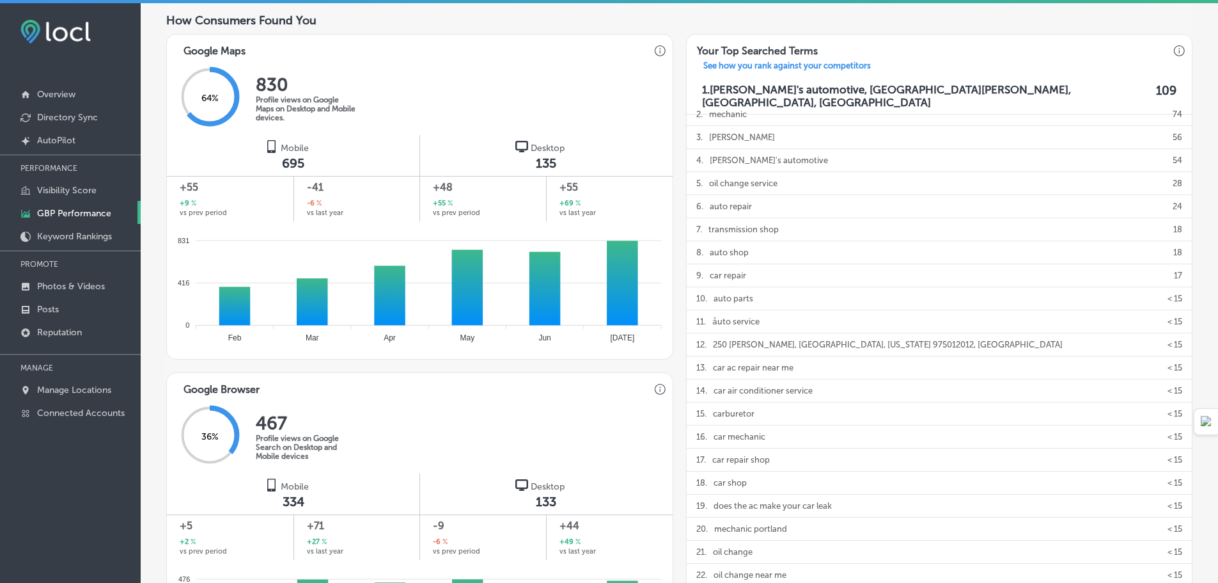
drag, startPoint x: 674, startPoint y: 365, endPoint x: 674, endPoint y: 382, distance: 16.6
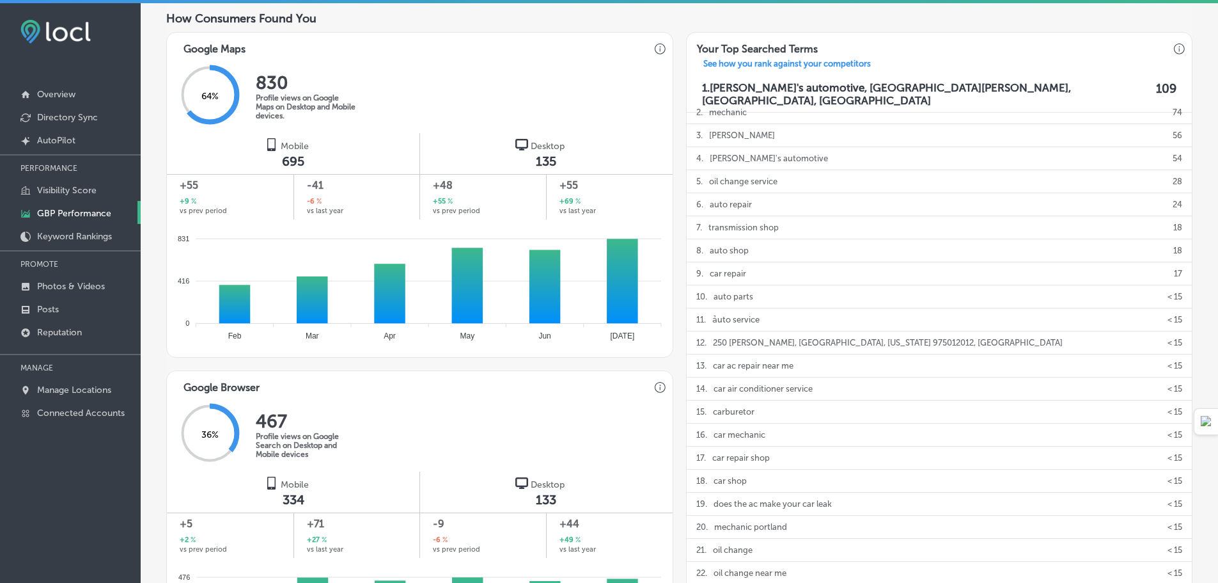
drag, startPoint x: 674, startPoint y: 382, endPoint x: 673, endPoint y: 391, distance: 9.7
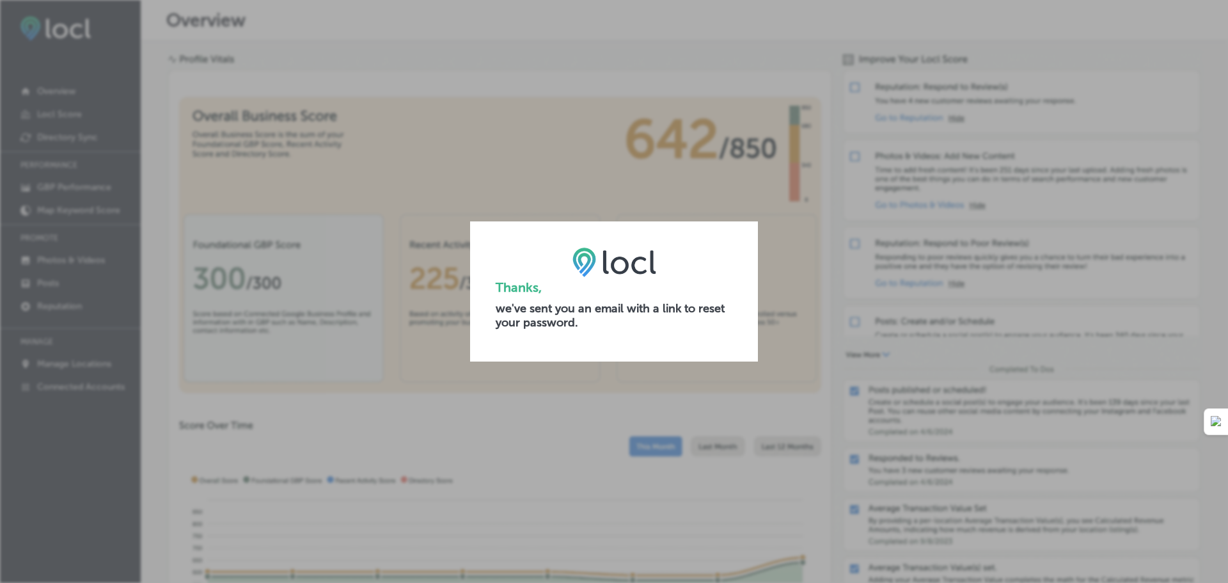
click at [733, 235] on div "Thanks, we've sent you an email with a link to reset your password." at bounding box center [614, 290] width 288 height 139
click at [776, 278] on div "Thanks, we've sent you an email with a link to reset your password." at bounding box center [614, 291] width 1228 height 583
